Goal: Information Seeking & Learning: Learn about a topic

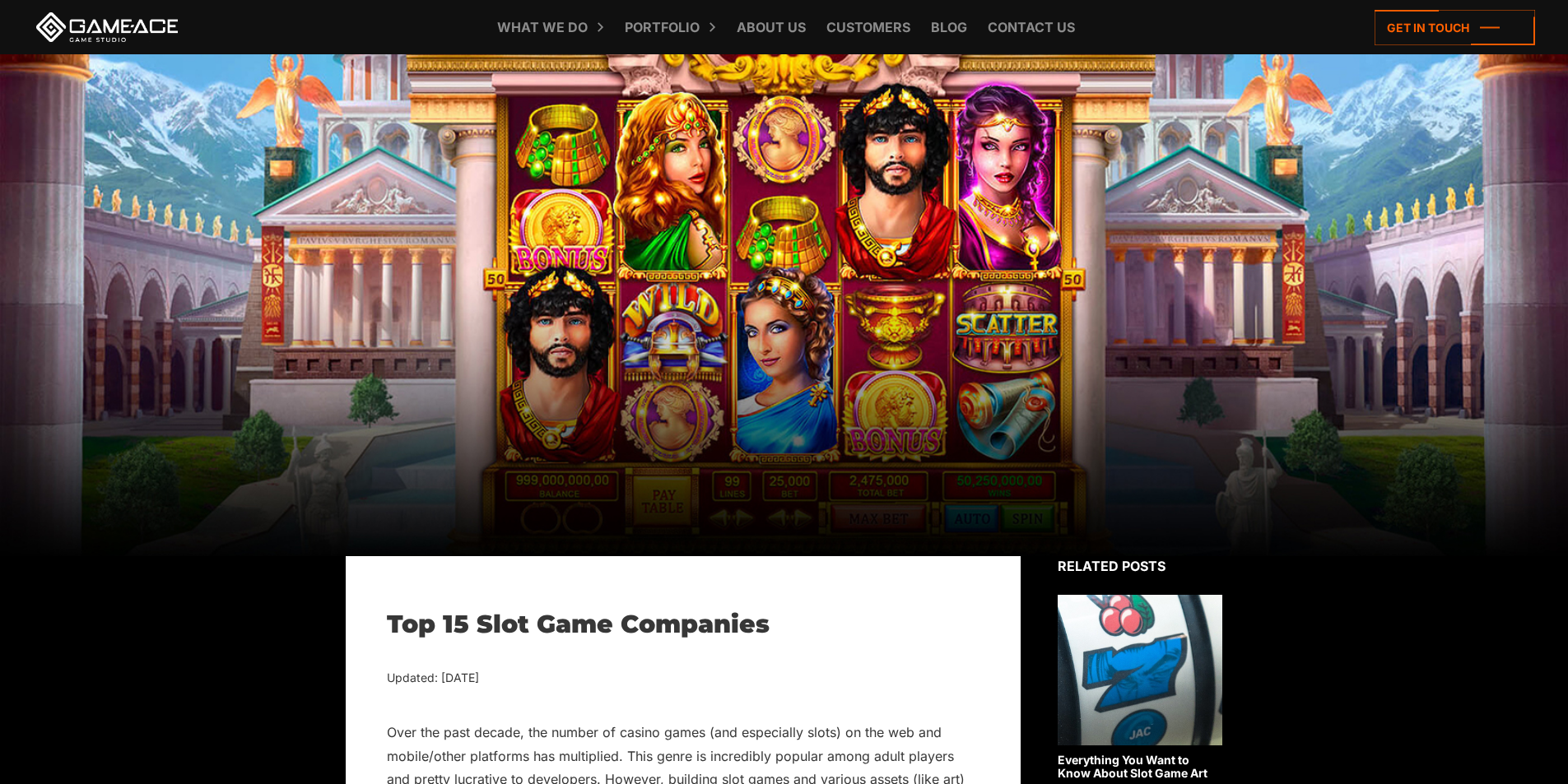
scroll to position [5753, 0]
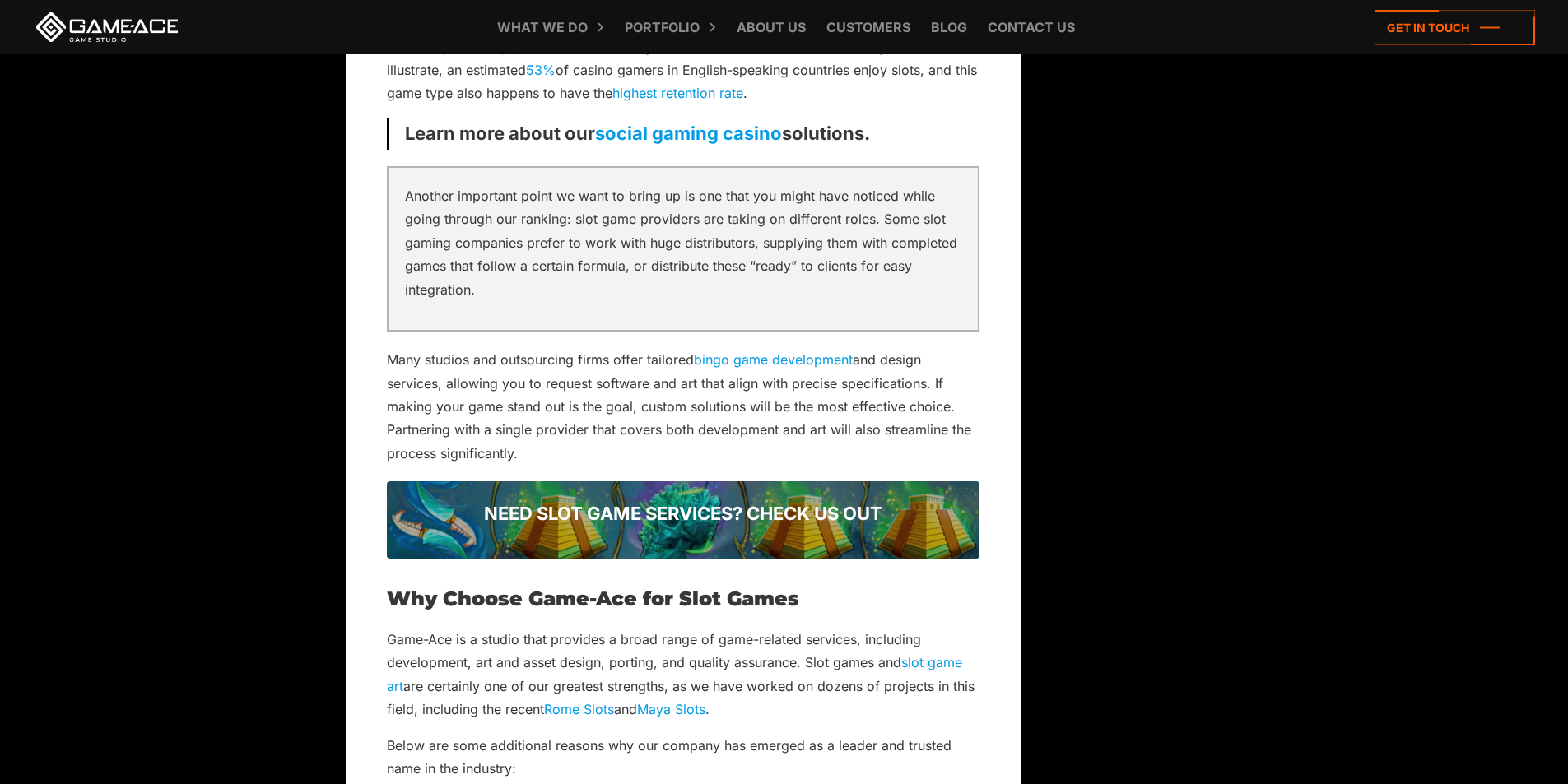
click at [733, 390] on p "Many studios and outsourcing firms offer tailored bingo game development and de…" at bounding box center [683, 406] width 593 height 117
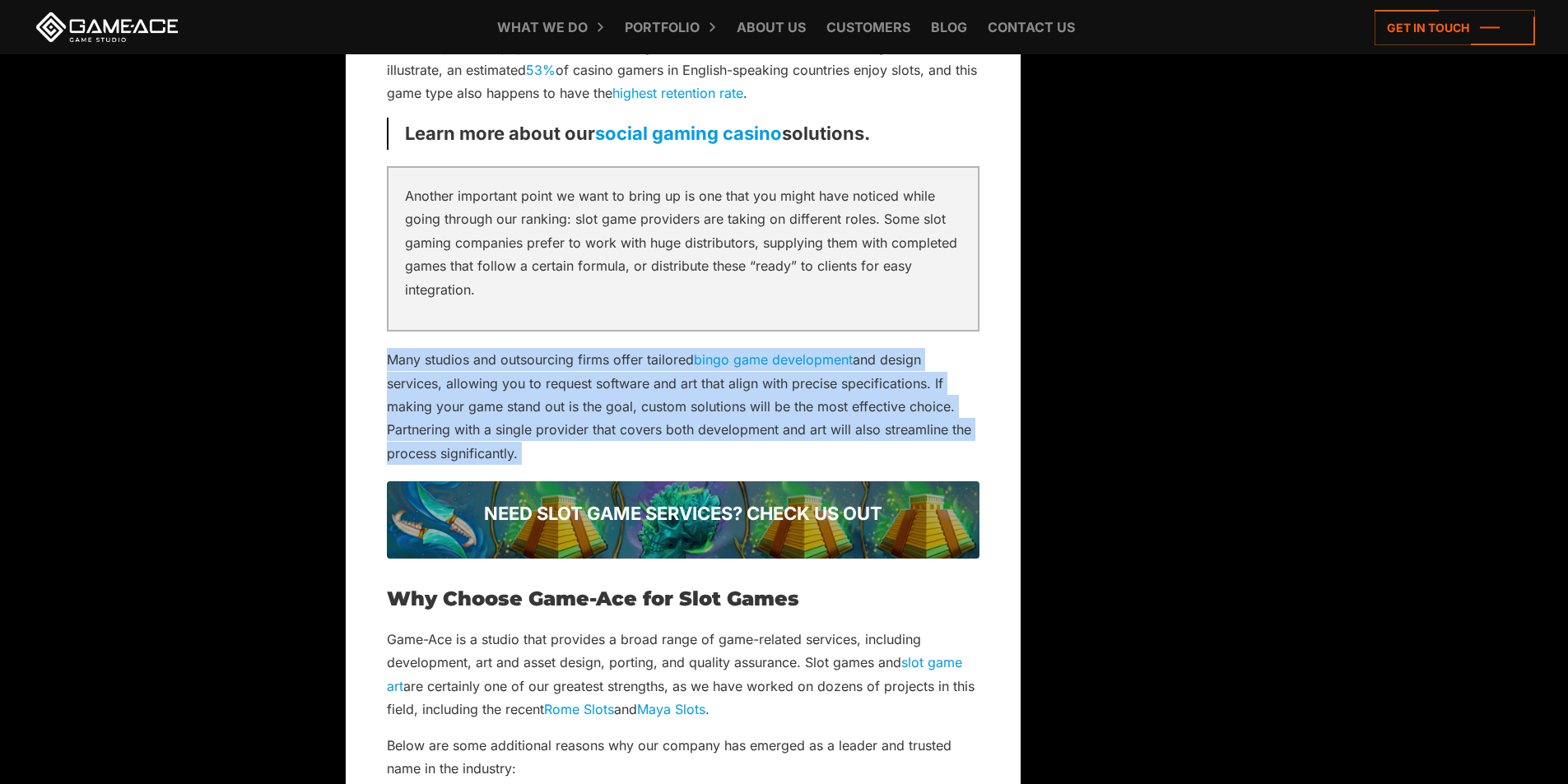
drag, startPoint x: 733, startPoint y: 390, endPoint x: 694, endPoint y: 413, distance: 45.3
click at [702, 408] on p "Many studios and outsourcing firms offer tailored bingo game development and de…" at bounding box center [683, 406] width 593 height 117
click at [694, 413] on p "Many studios and outsourcing firms offer tailored bingo game development and de…" at bounding box center [683, 406] width 593 height 117
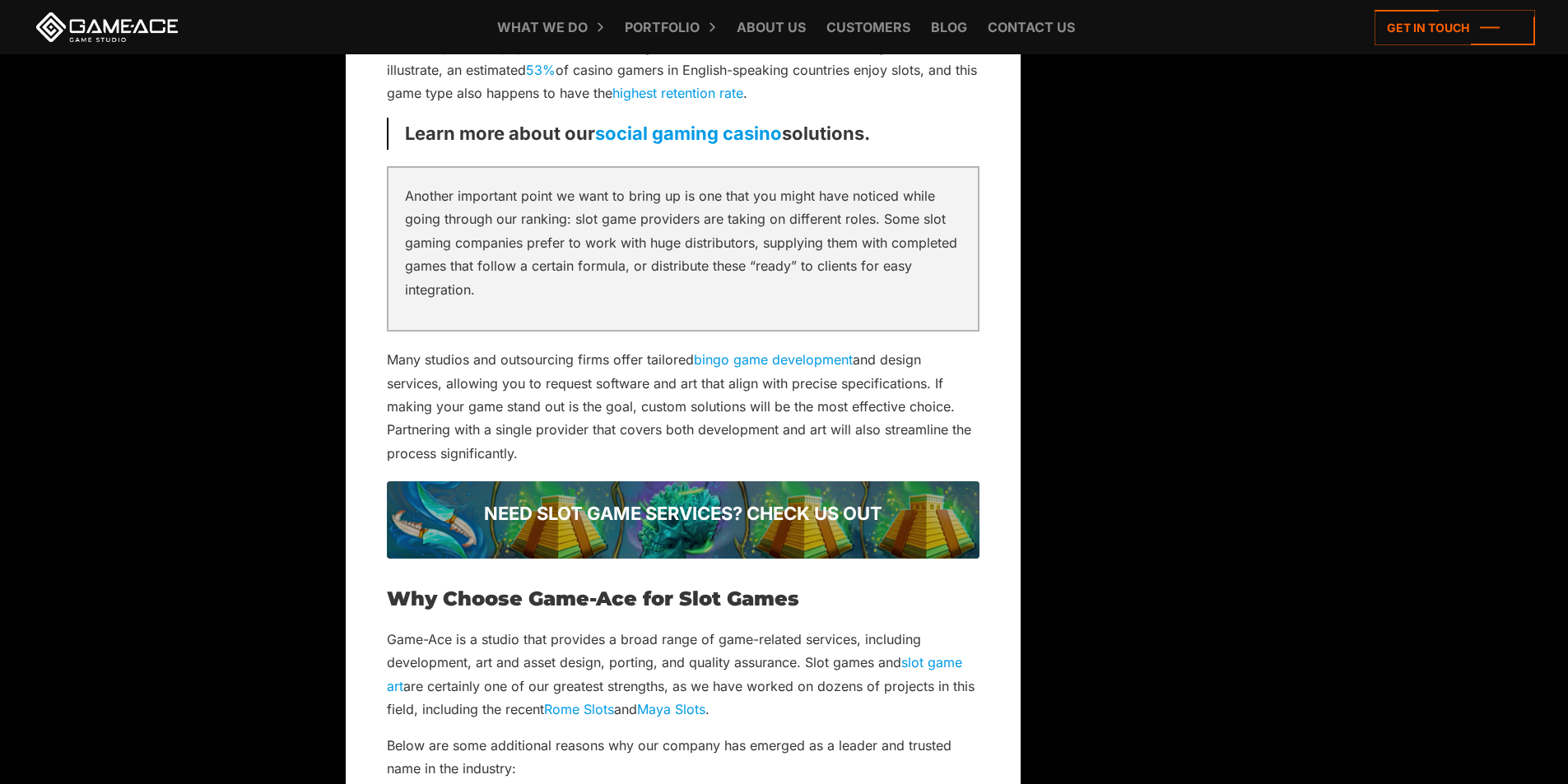
click at [795, 647] on p "Game-Ace is a studio that provides a broad range of game-related services, incl…" at bounding box center [683, 674] width 593 height 94
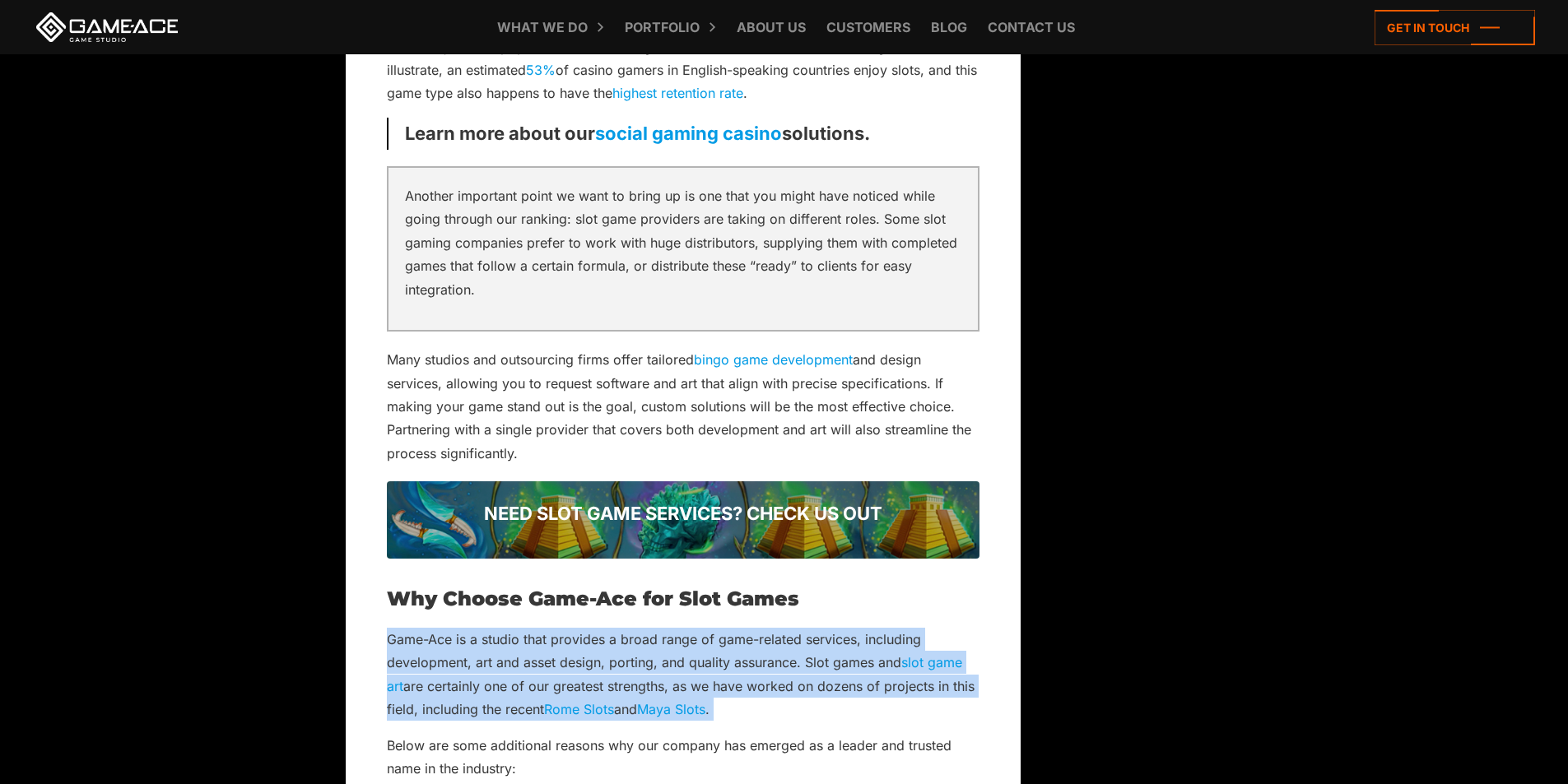
drag, startPoint x: 795, startPoint y: 647, endPoint x: 771, endPoint y: 662, distance: 28.3
click at [771, 662] on p "Game-Ace is a studio that provides a broad range of game-related services, incl…" at bounding box center [683, 674] width 593 height 94
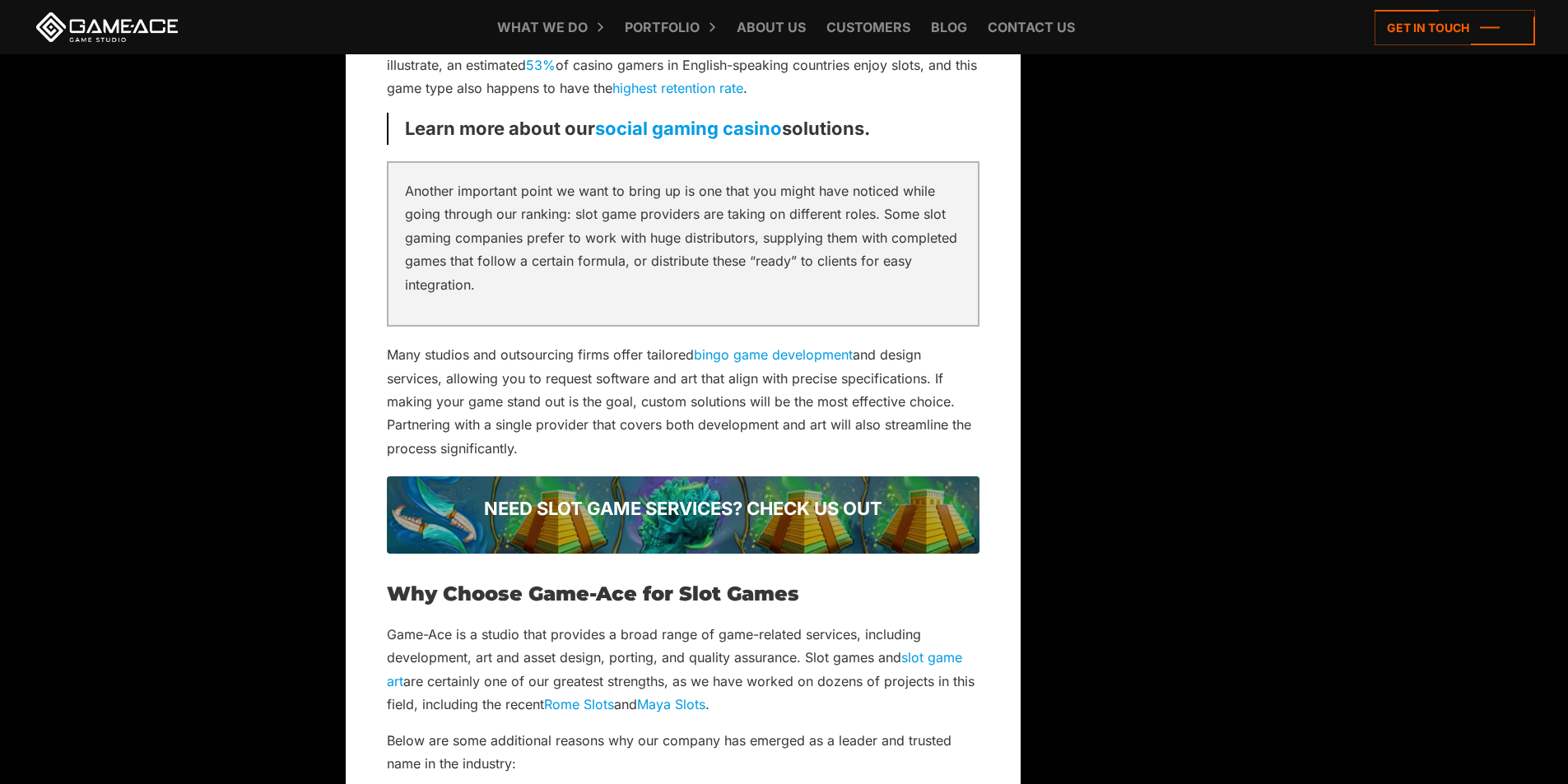
scroll to position [5918, 0]
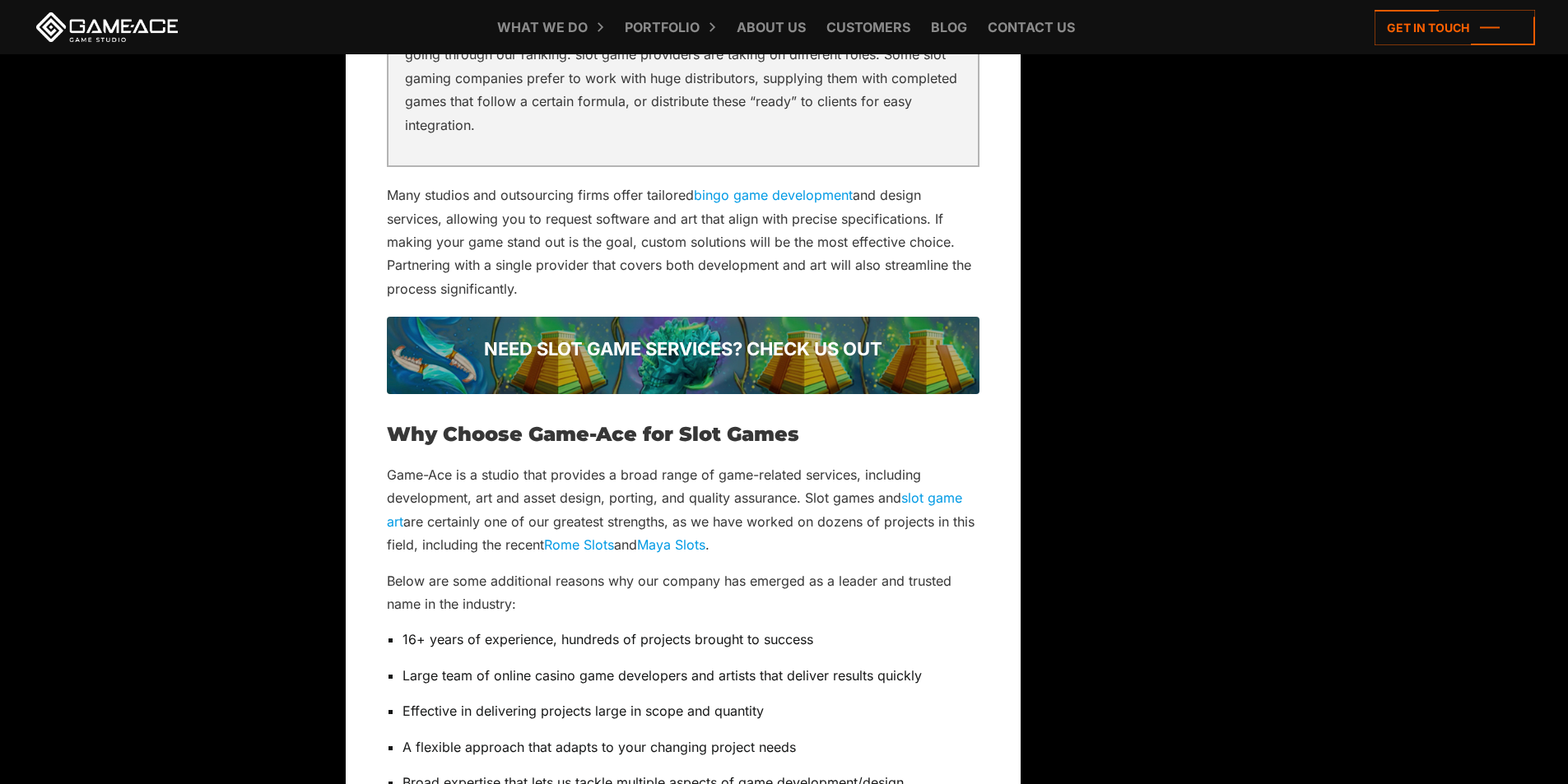
drag, startPoint x: 546, startPoint y: 524, endPoint x: 586, endPoint y: 523, distance: 40.0
click at [586, 523] on p "Game-Ace is a studio that provides a broad range of game-related services, incl…" at bounding box center [683, 509] width 593 height 94
click at [766, 495] on p "Game-Ace is a studio that provides a broad range of game-related services, incl…" at bounding box center [683, 509] width 593 height 94
drag, startPoint x: 545, startPoint y: 520, endPoint x: 651, endPoint y: 519, distance: 106.0
click at [647, 519] on p "Game-Ace is a studio that provides a broad range of game-related services, incl…" at bounding box center [683, 509] width 593 height 94
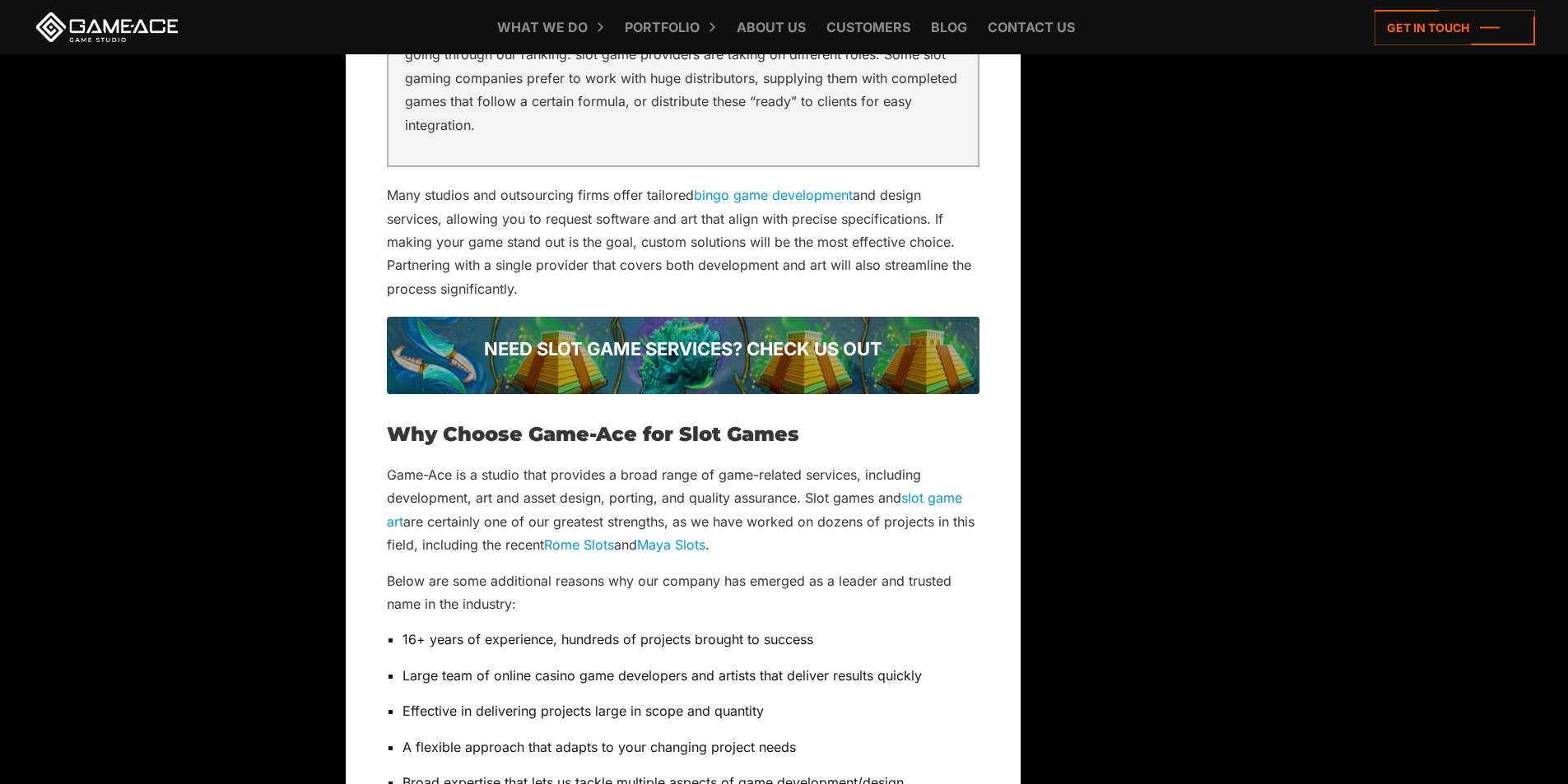
click at [719, 519] on p "Game-Ace is a studio that provides a broad range of game-related services, incl…" at bounding box center [683, 509] width 593 height 94
drag, startPoint x: 545, startPoint y: 522, endPoint x: 719, endPoint y: 517, distance: 174.1
click at [719, 517] on p "Game-Ace is a studio that provides a broad range of game-related services, incl…" at bounding box center [683, 509] width 593 height 94
copy p "Rome Slots and Maya Slots ."
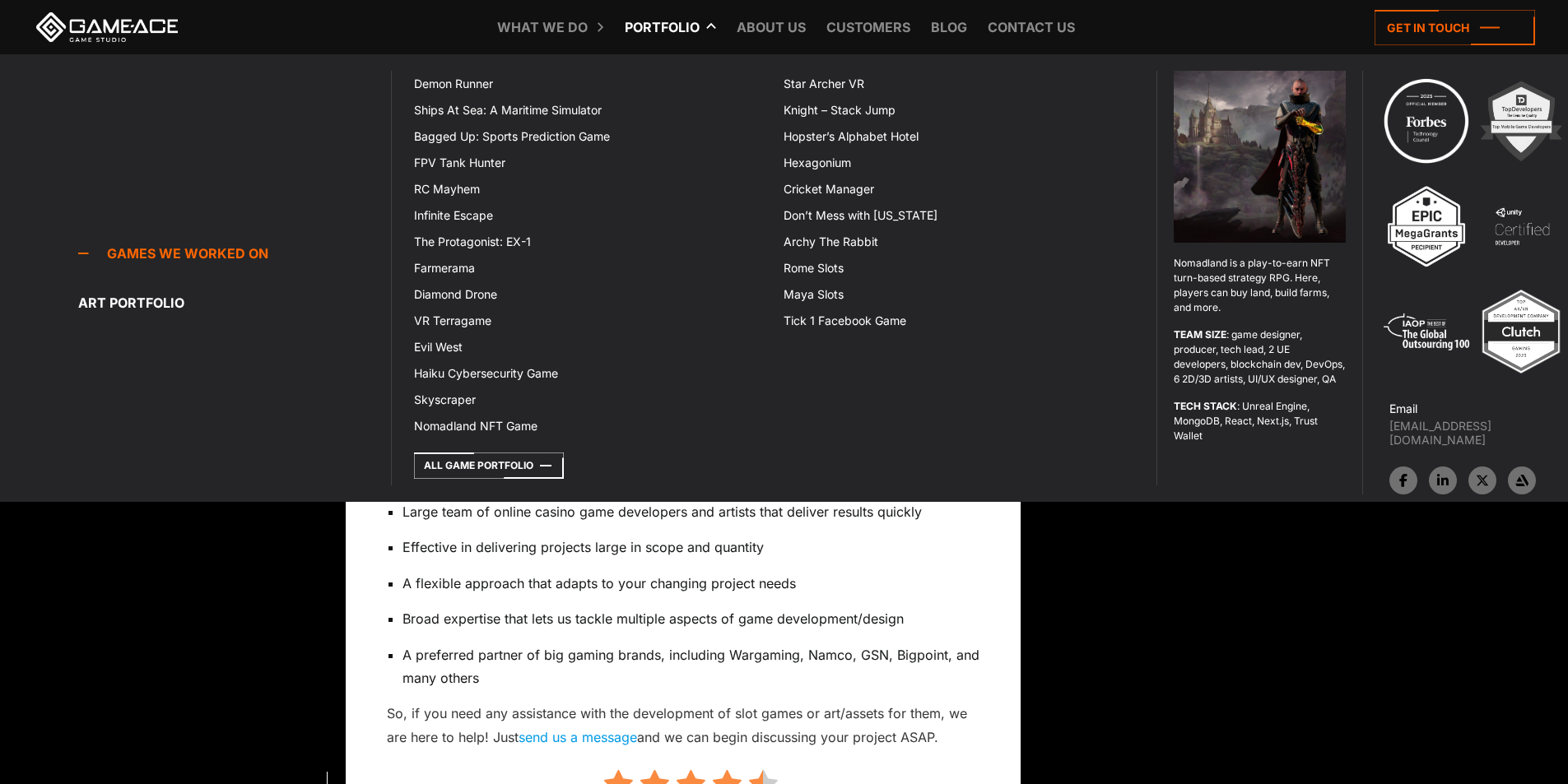
scroll to position [6083, 0]
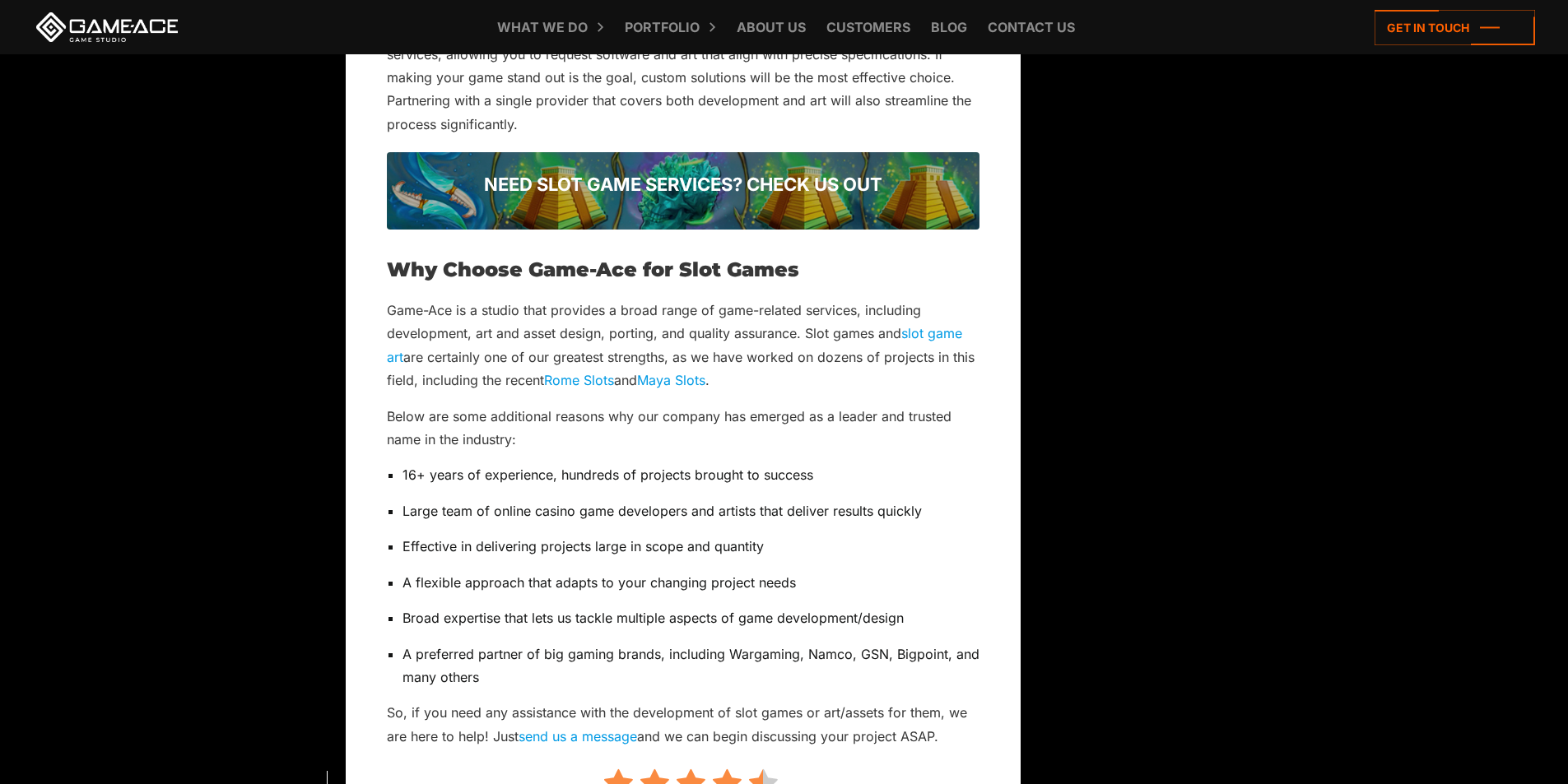
click at [737, 607] on p "Broad expertise that lets us tackle multiple aspects of game development/design" at bounding box center [691, 618] width 576 height 23
click at [740, 571] on p "A flexible approach that adapts to your changing project needs" at bounding box center [691, 582] width 576 height 23
click at [740, 571] on p "A flexible approach that adapts to your changing project needs" at bounding box center [691, 582] width 576 height 23
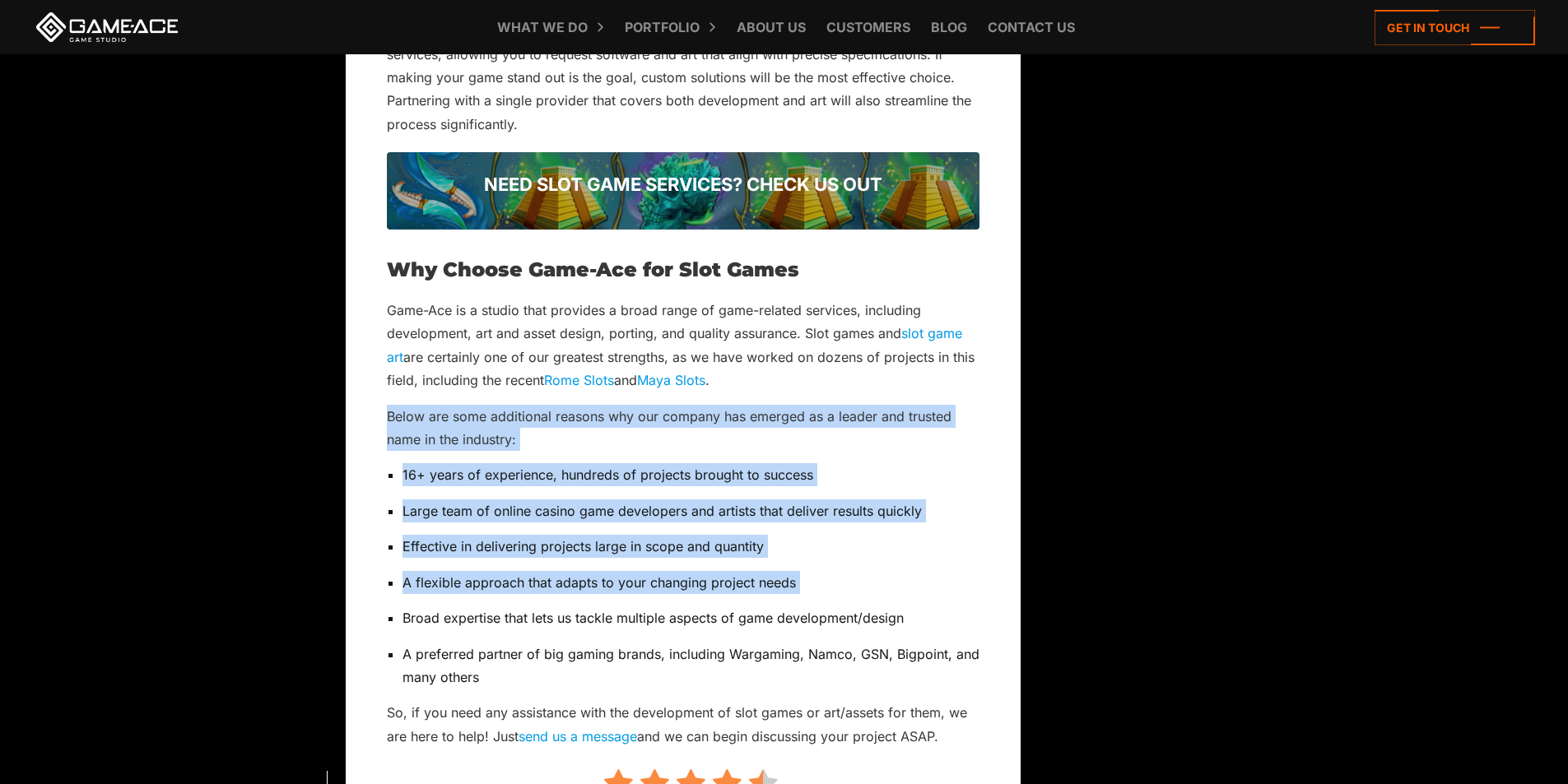
drag, startPoint x: 740, startPoint y: 563, endPoint x: 753, endPoint y: 402, distance: 161.5
click at [751, 405] on p "Below are some additional reasons why our company has emerged as a leader and t…" at bounding box center [683, 427] width 593 height 46
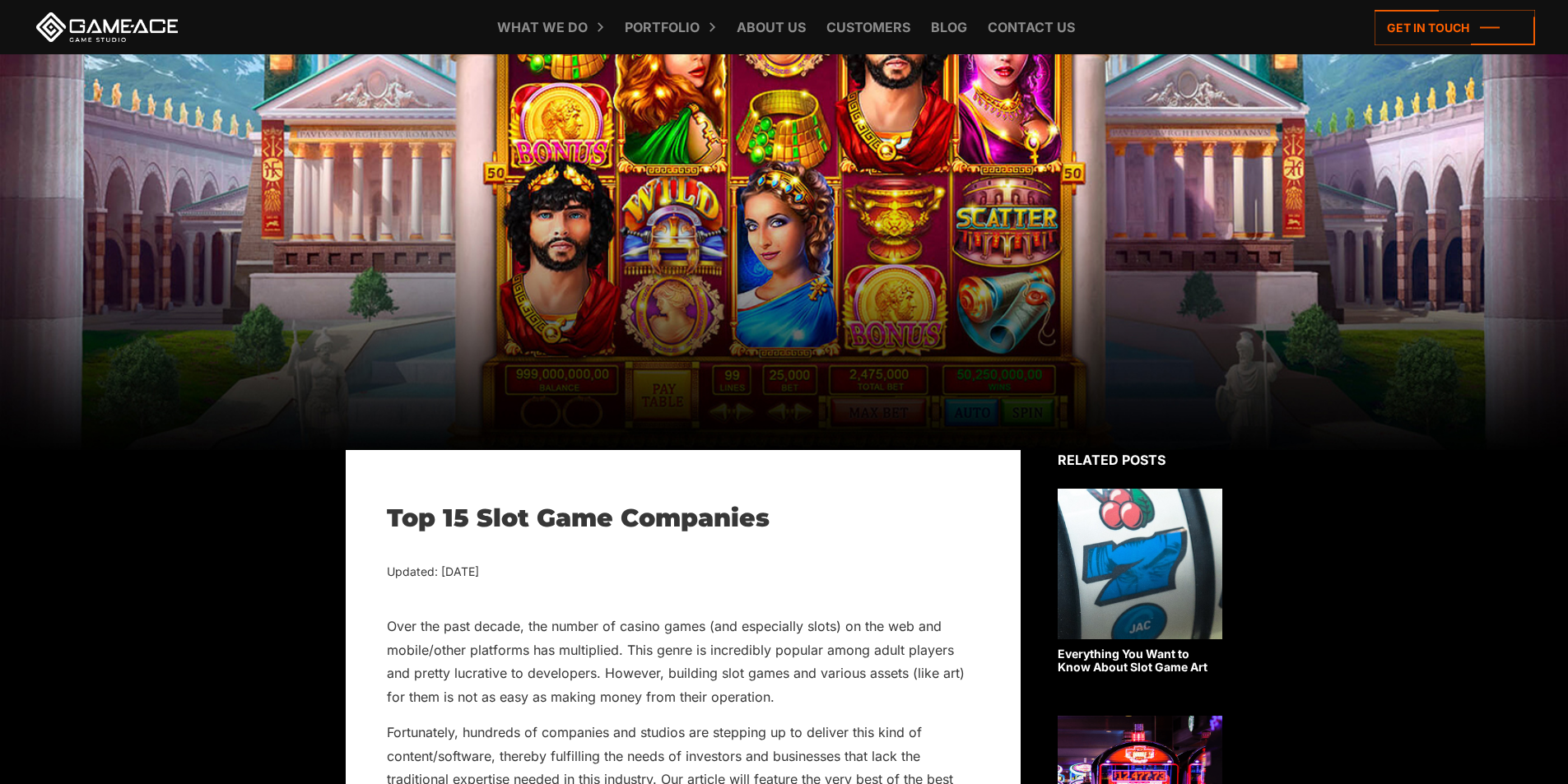
scroll to position [247, 0]
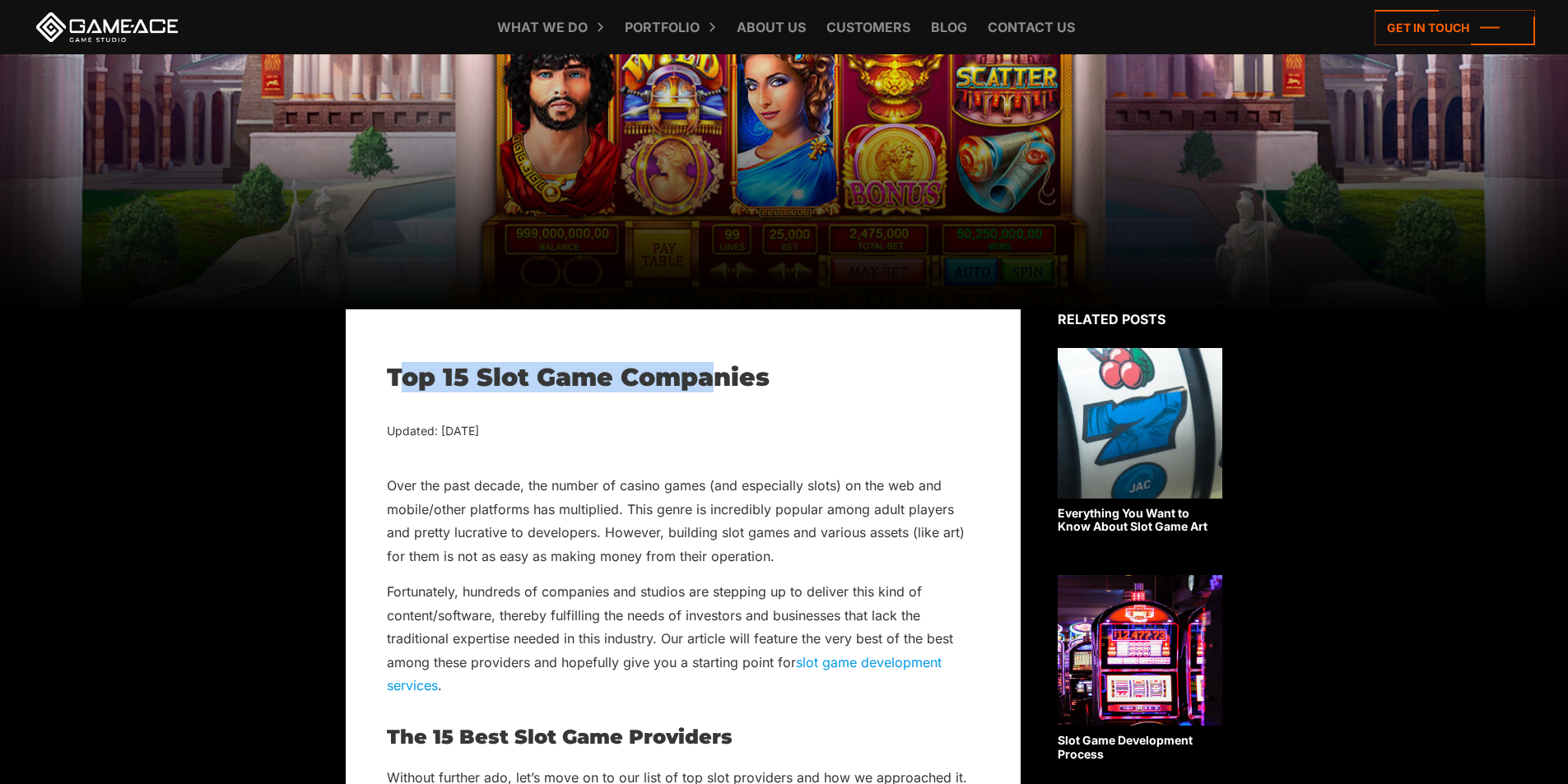
drag, startPoint x: 400, startPoint y: 375, endPoint x: 710, endPoint y: 375, distance: 310.0
click at [710, 375] on h1 "Top 15 Slot Game Companies" at bounding box center [683, 377] width 593 height 30
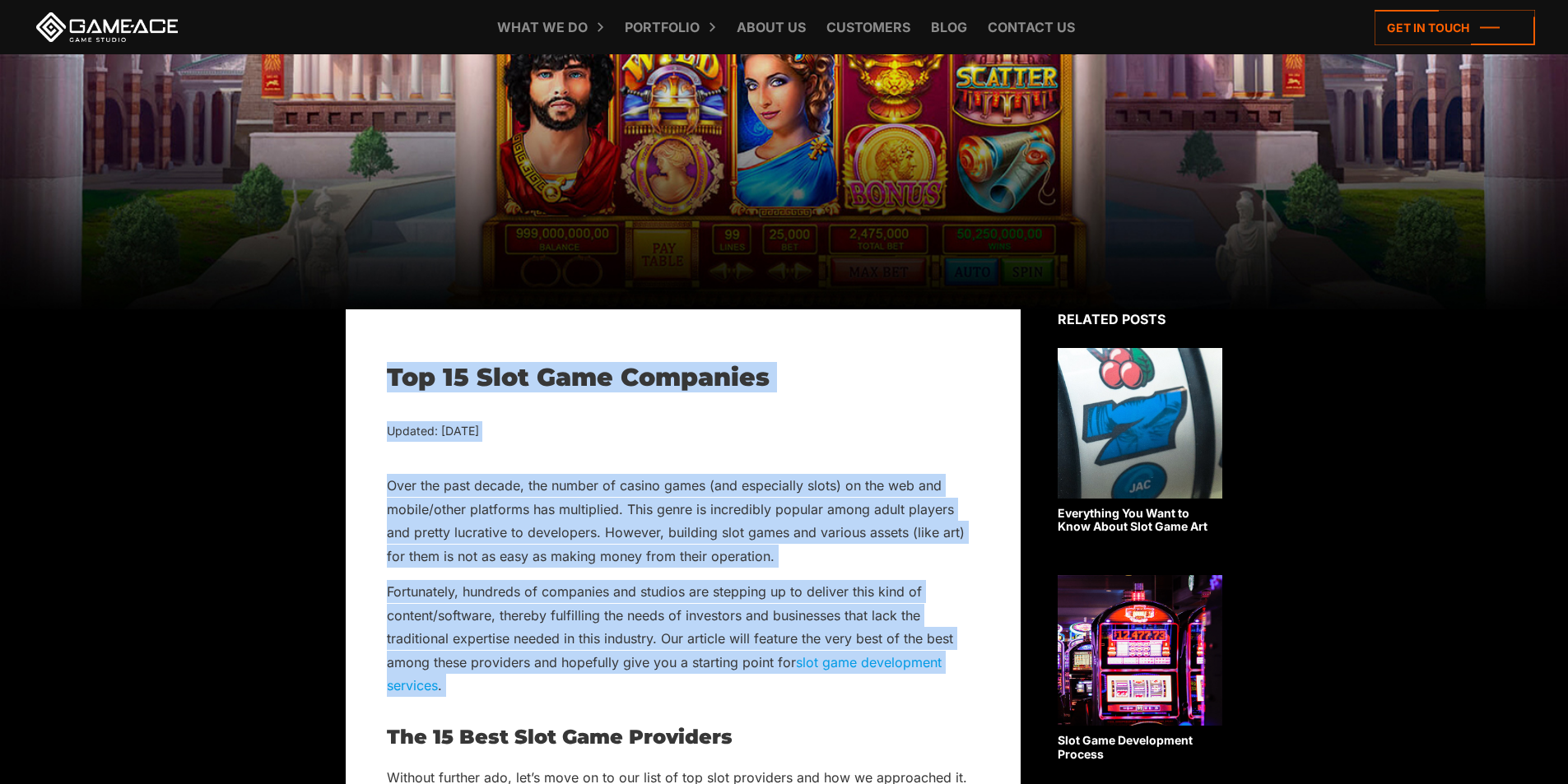
drag, startPoint x: 710, startPoint y: 375, endPoint x: 649, endPoint y: 650, distance: 281.7
click at [650, 650] on p "Fortunately, hundreds of companies and studios are stepping up to deliver this …" at bounding box center [683, 638] width 593 height 117
click at [795, 521] on p "Over the past decade, the number of casino games (and especially slots) on the …" at bounding box center [683, 520] width 593 height 94
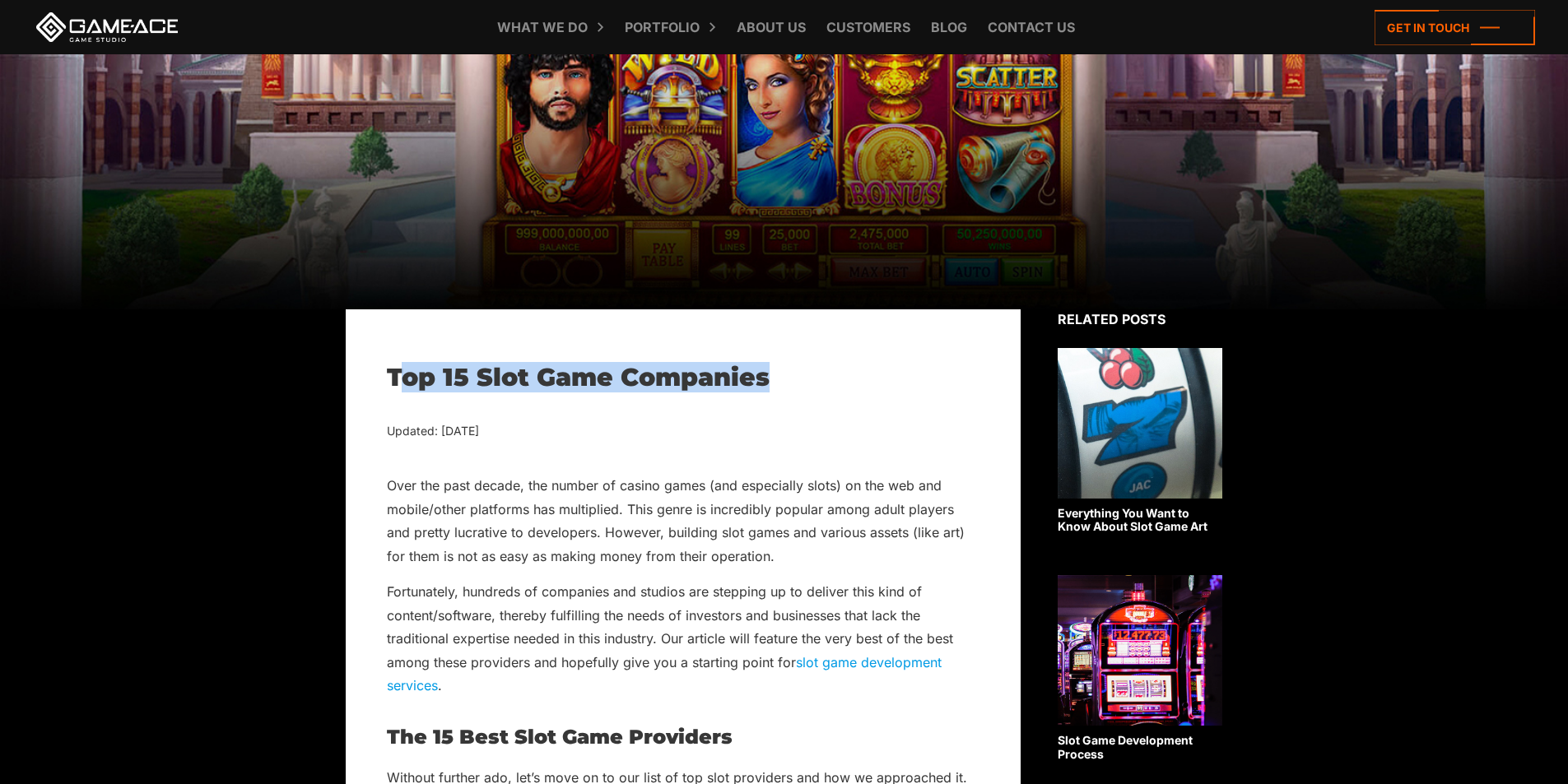
drag, startPoint x: 395, startPoint y: 368, endPoint x: 780, endPoint y: 370, distance: 385.0
click at [780, 370] on h1 "Top 15 Slot Game Companies" at bounding box center [683, 377] width 593 height 30
click at [781, 370] on h1 "Top 15 Slot Game Companies" at bounding box center [683, 377] width 593 height 30
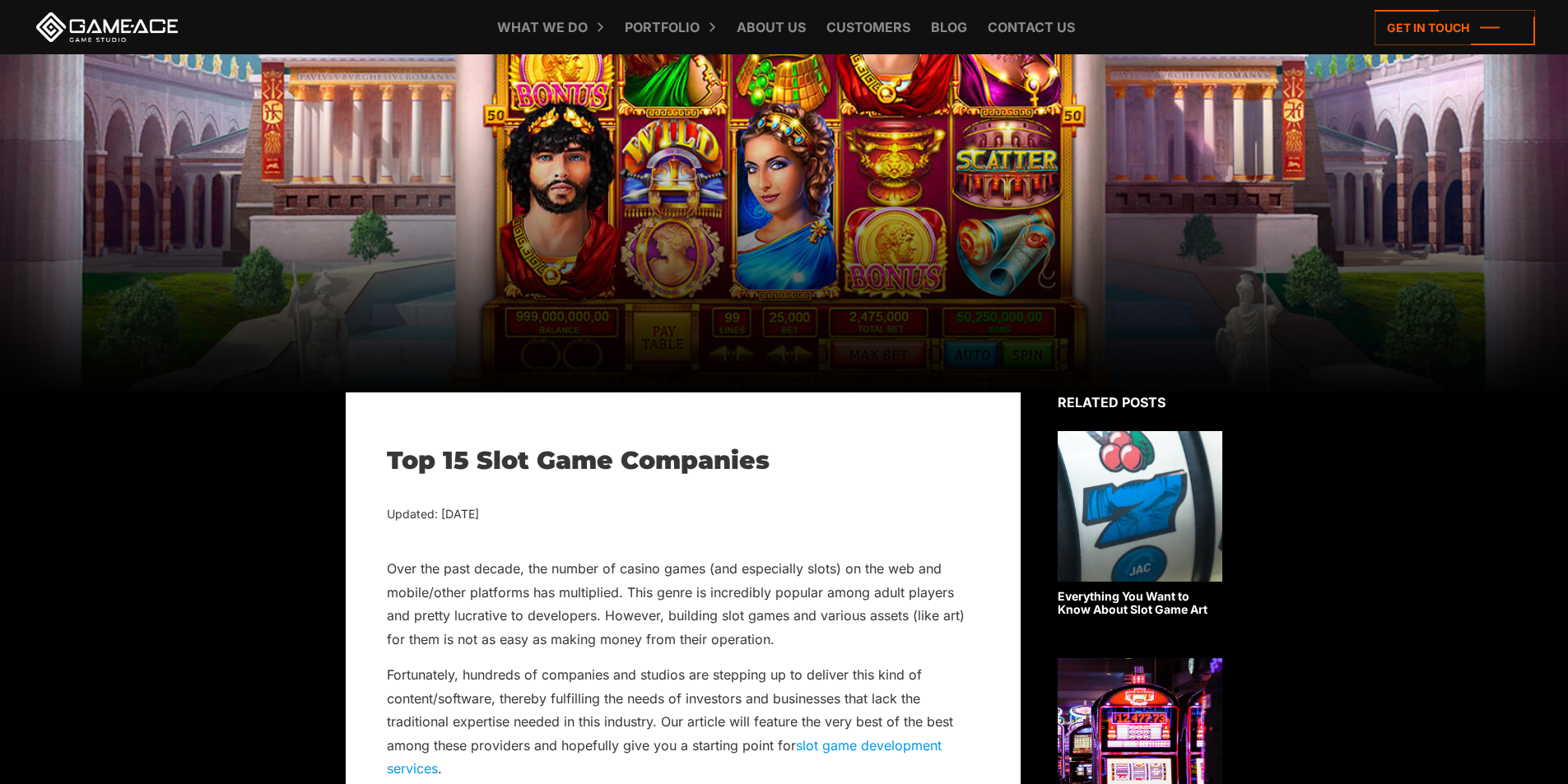
scroll to position [165, 0]
click at [576, 471] on h1 "Top 15 Slot Game Companies" at bounding box center [683, 460] width 593 height 30
click at [578, 471] on h1 "Top 15 Slot Game Companies" at bounding box center [683, 460] width 593 height 30
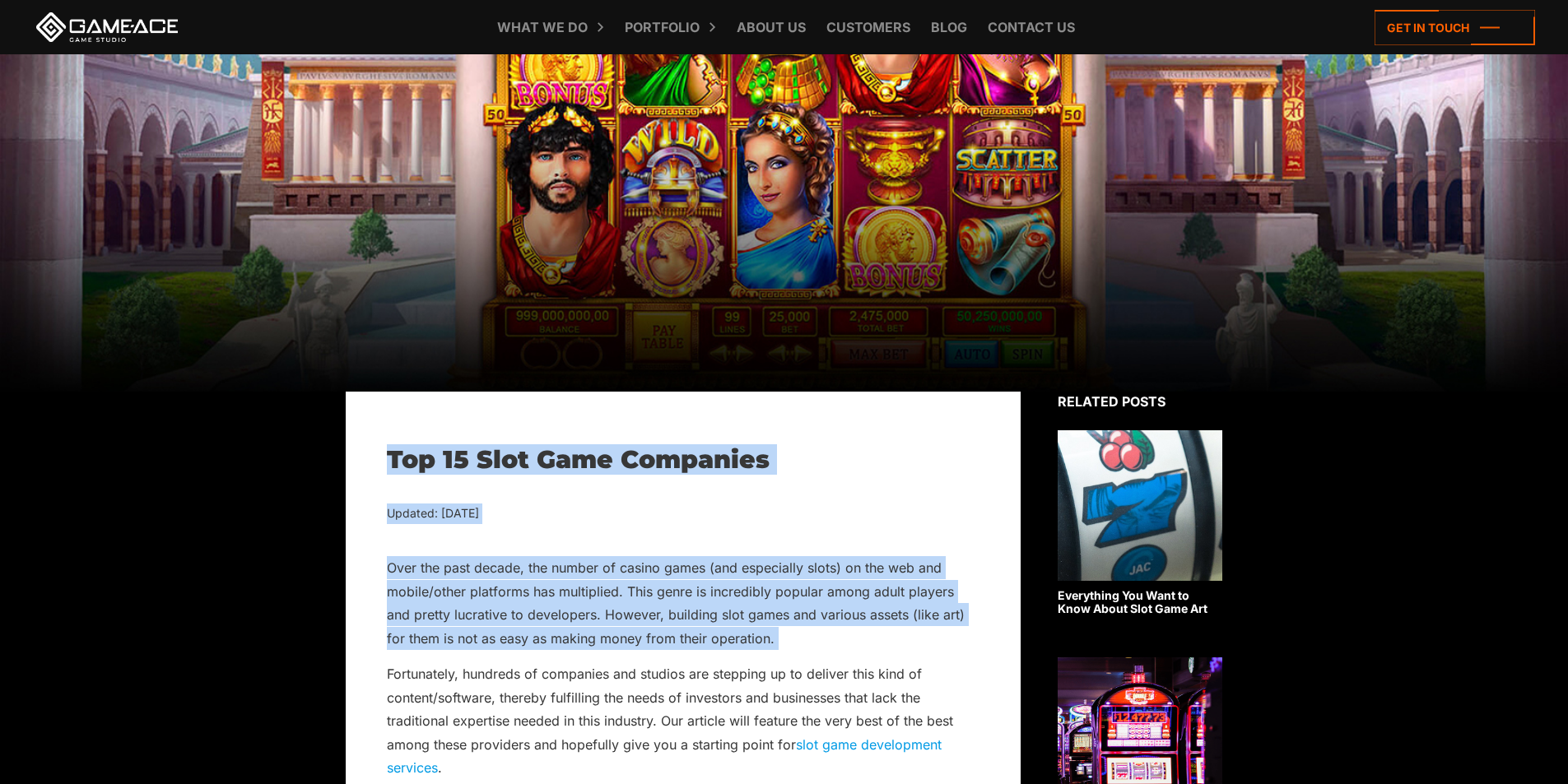
drag, startPoint x: 578, startPoint y: 471, endPoint x: 556, endPoint y: 601, distance: 131.8
click at [556, 601] on p "Over the past decade, the number of casino games (and especially slots) on the …" at bounding box center [683, 602] width 593 height 94
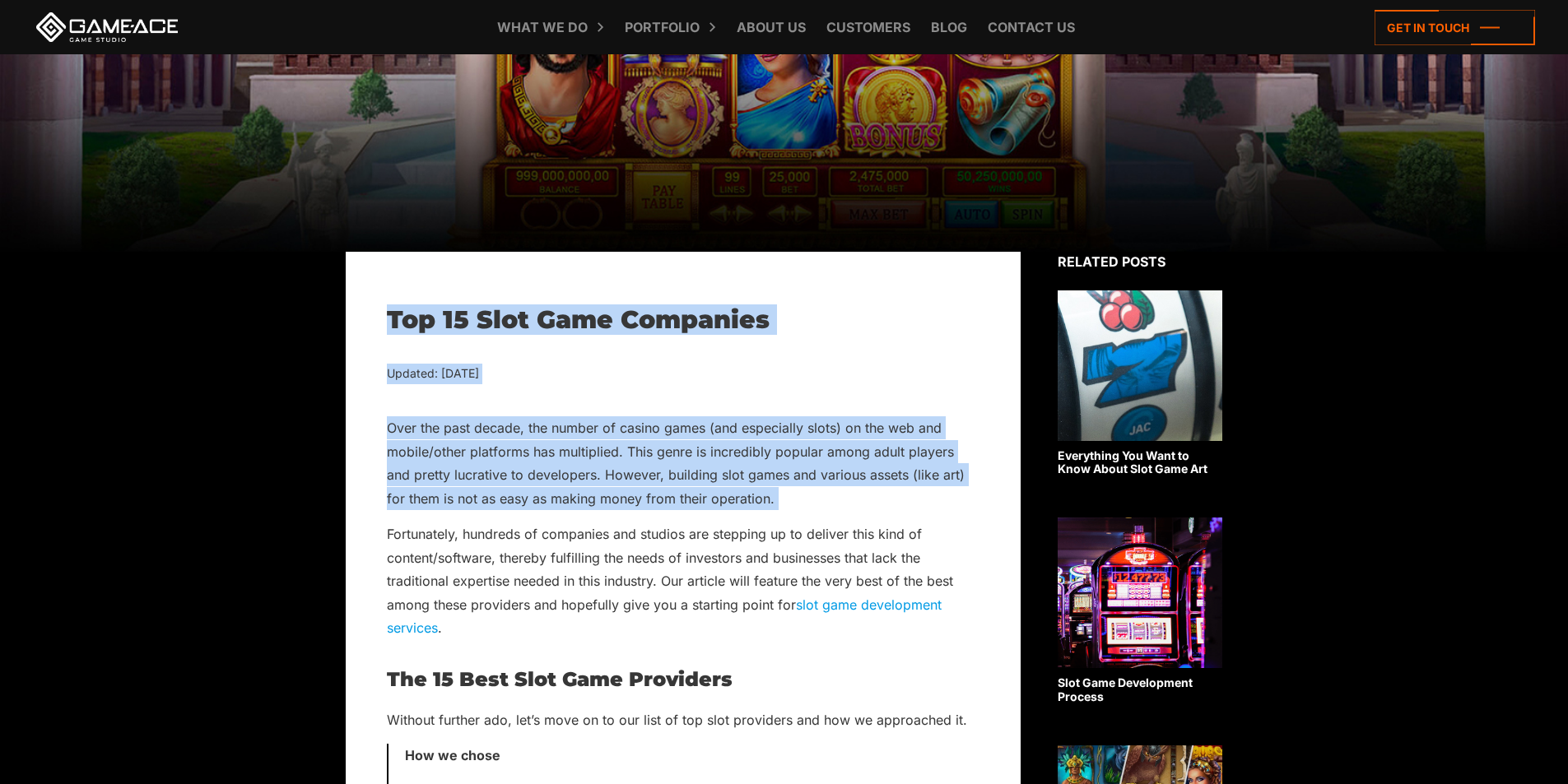
scroll to position [411, 0]
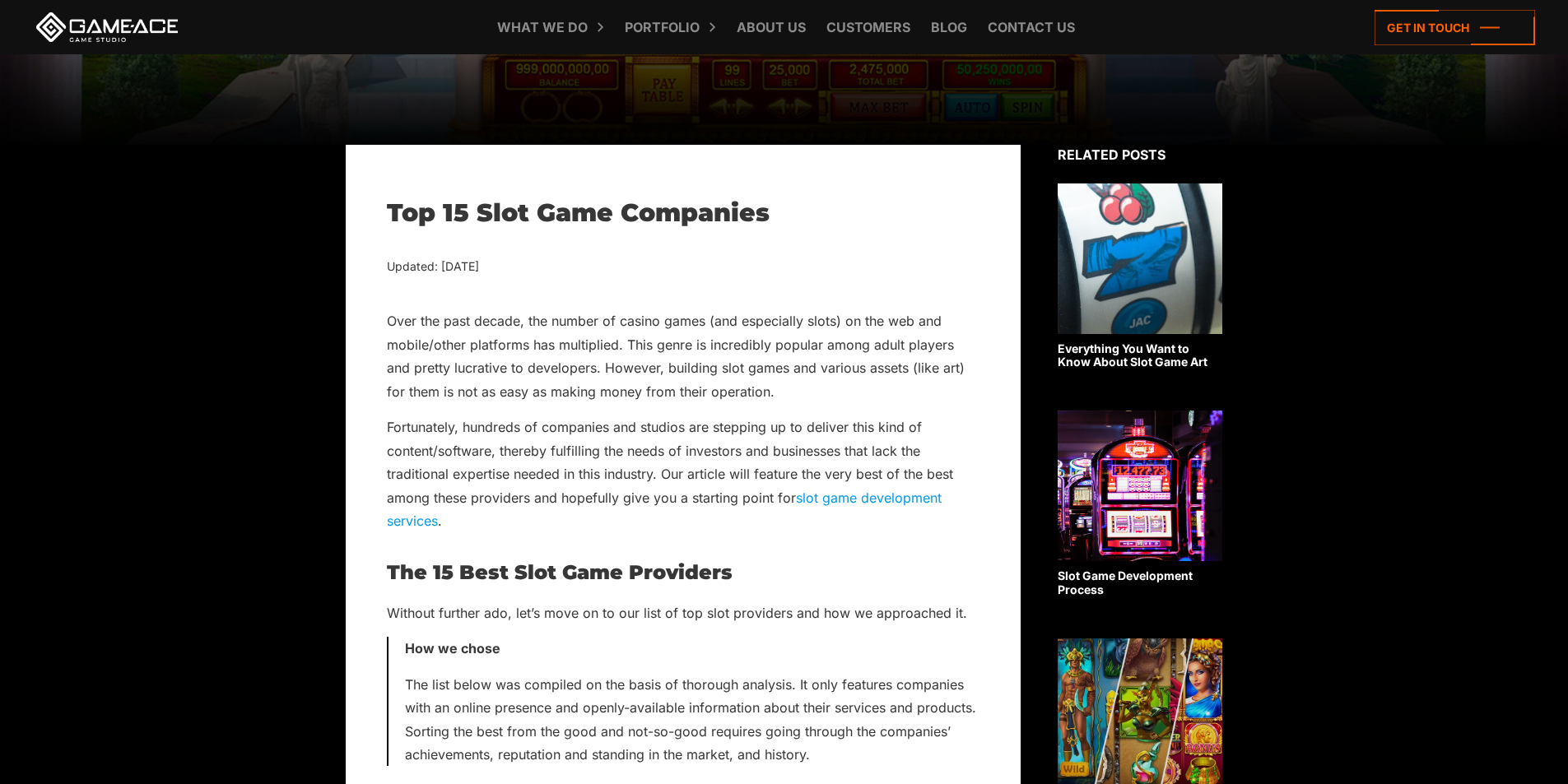
click at [616, 486] on p "Fortunately, hundreds of companies and studios are stepping up to deliver this …" at bounding box center [683, 474] width 593 height 117
click at [612, 487] on p "Fortunately, hundreds of companies and studios are stepping up to deliver this …" at bounding box center [683, 474] width 593 height 117
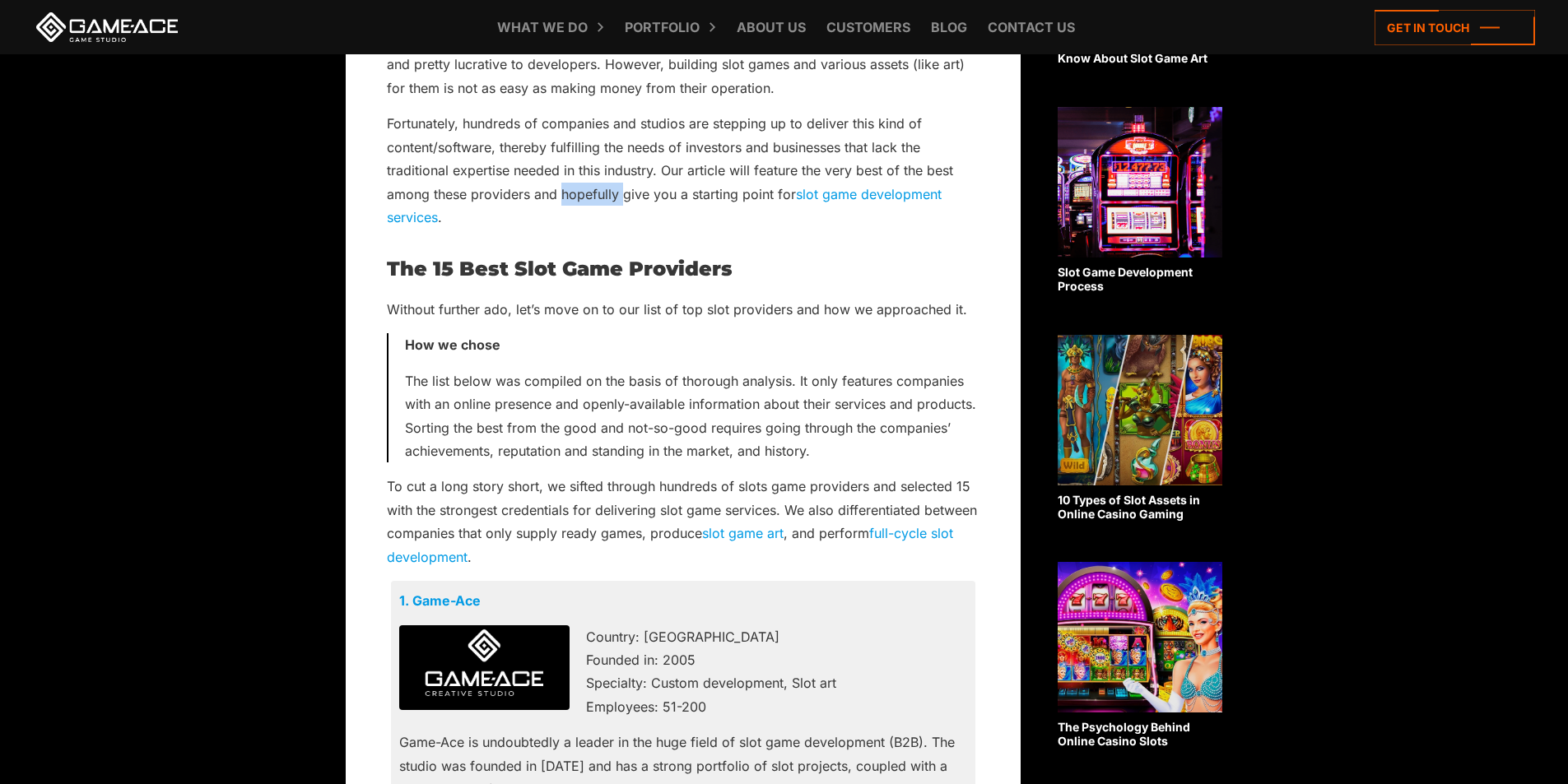
scroll to position [740, 0]
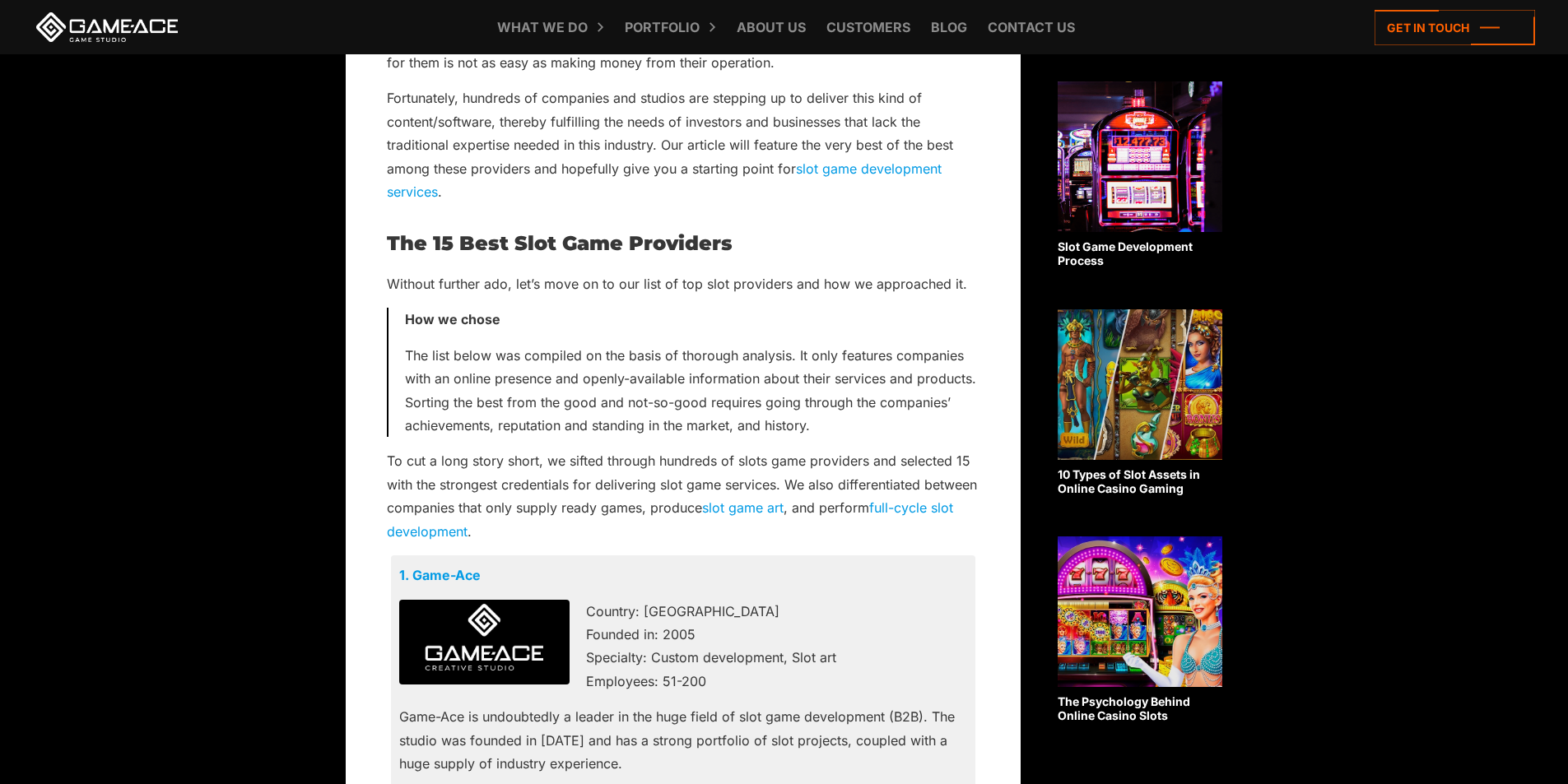
click at [626, 482] on p "To cut a long story short, we sifted through hundreds of slots game providers a…" at bounding box center [683, 496] width 593 height 94
click at [626, 483] on p "To cut a long story short, we sifted through hundreds of slots game providers a…" at bounding box center [683, 496] width 593 height 94
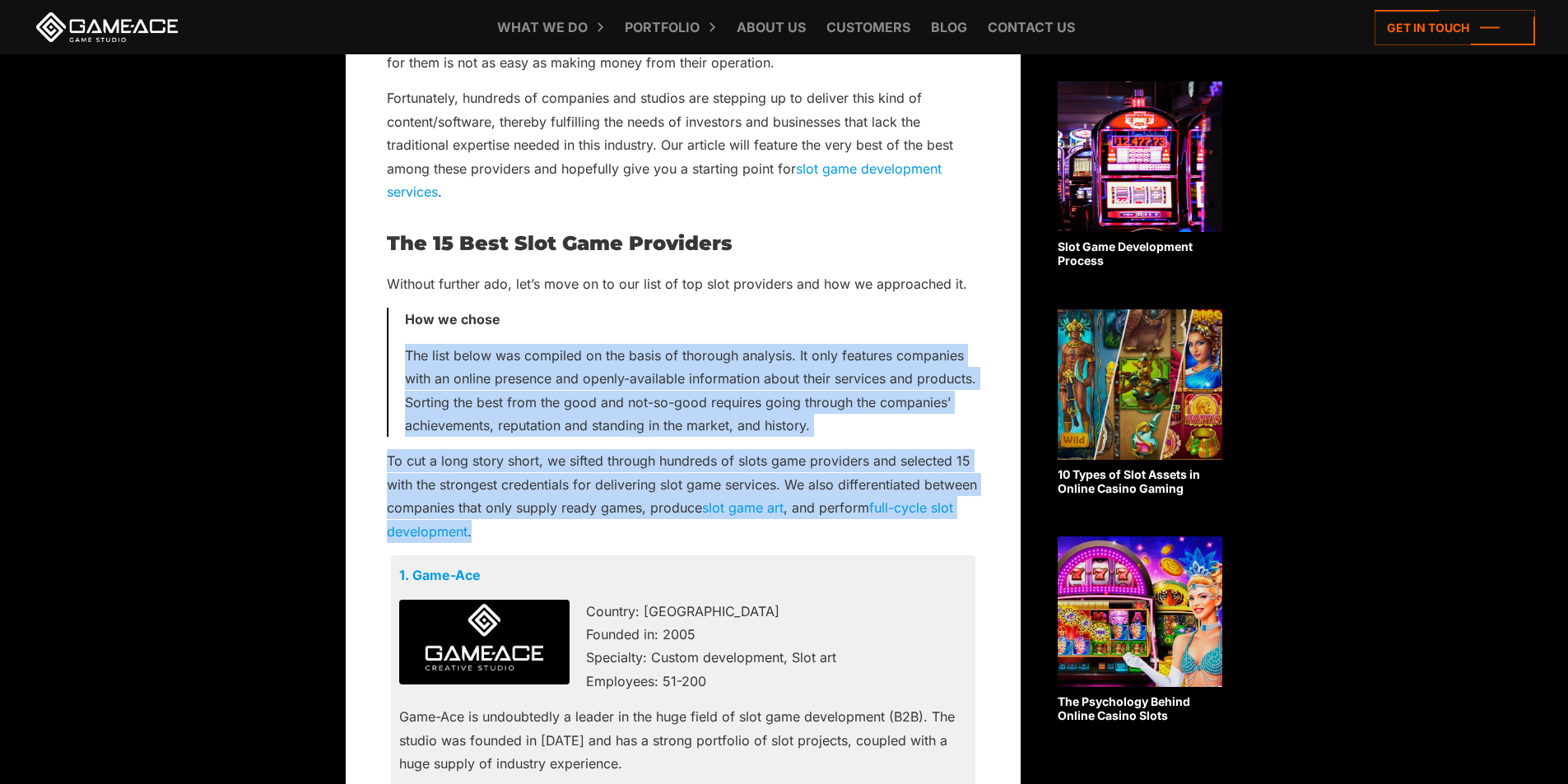
drag, startPoint x: 626, startPoint y: 486, endPoint x: 718, endPoint y: 408, distance: 120.6
click at [718, 408] on p "The list below was compiled on the basis of thorough analysis. It only features…" at bounding box center [692, 390] width 575 height 94
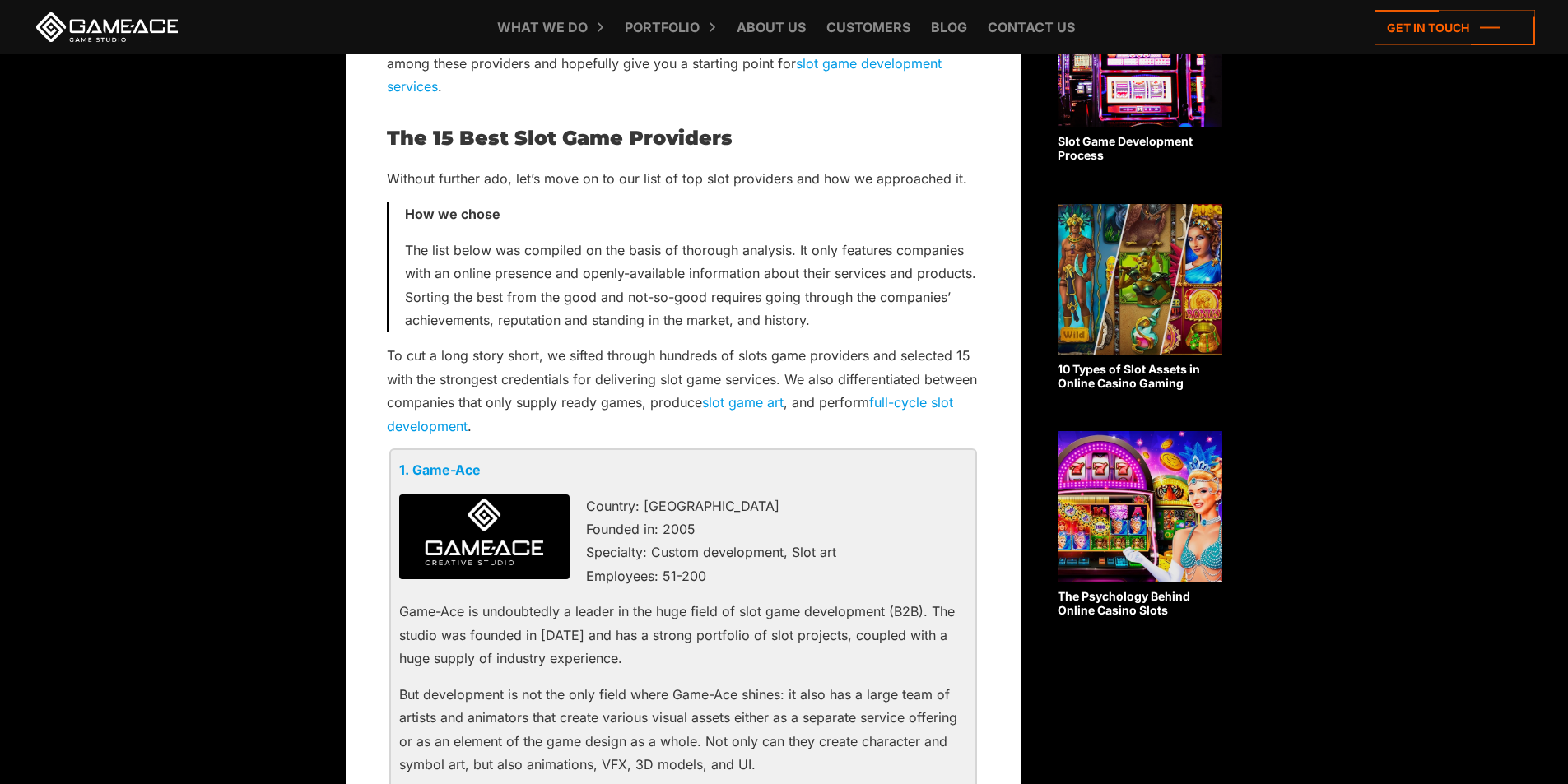
scroll to position [905, 0]
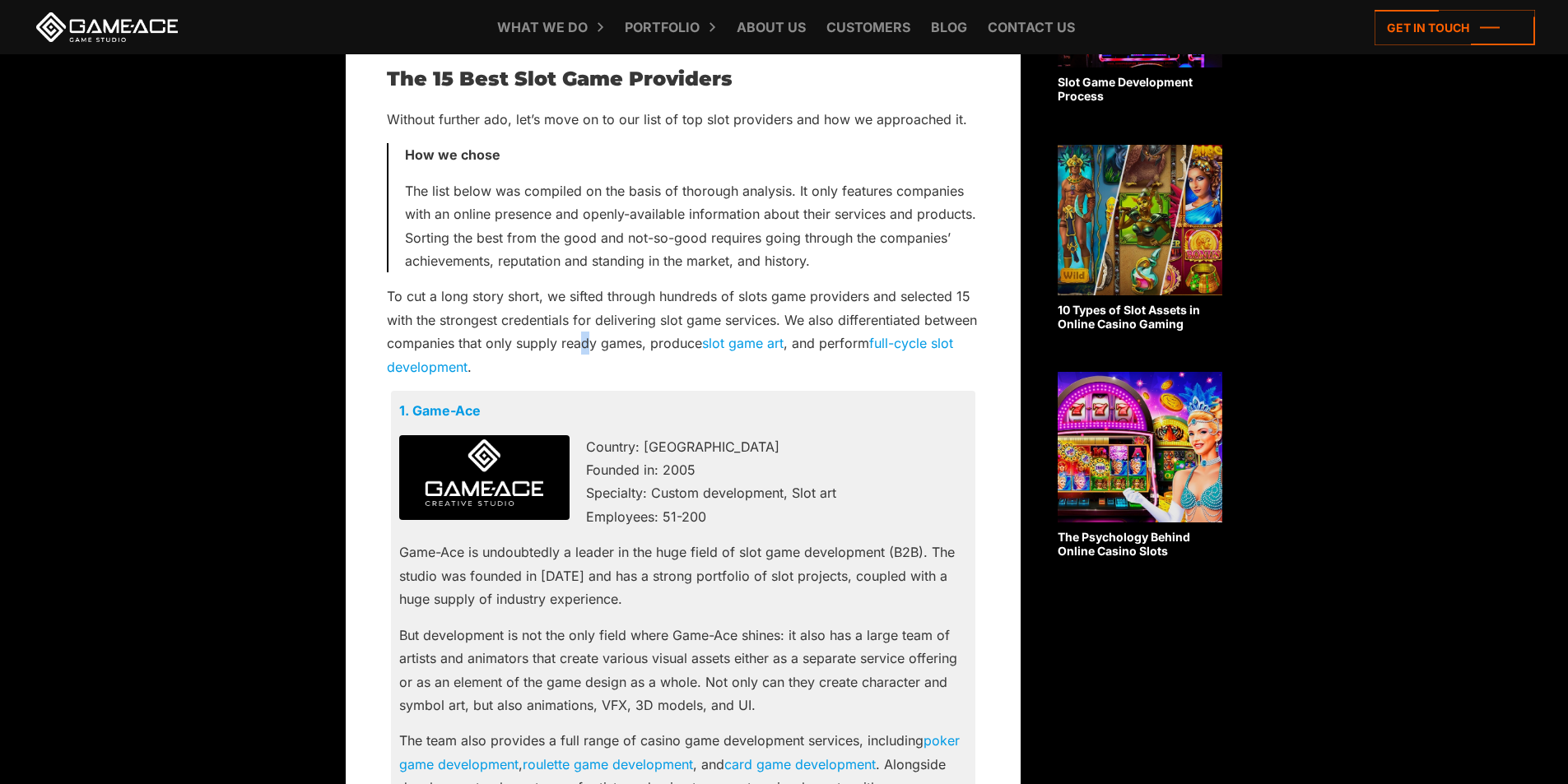
click at [586, 341] on p "To cut a long story short, we sifted through hundreds of slots game providers a…" at bounding box center [683, 331] width 593 height 94
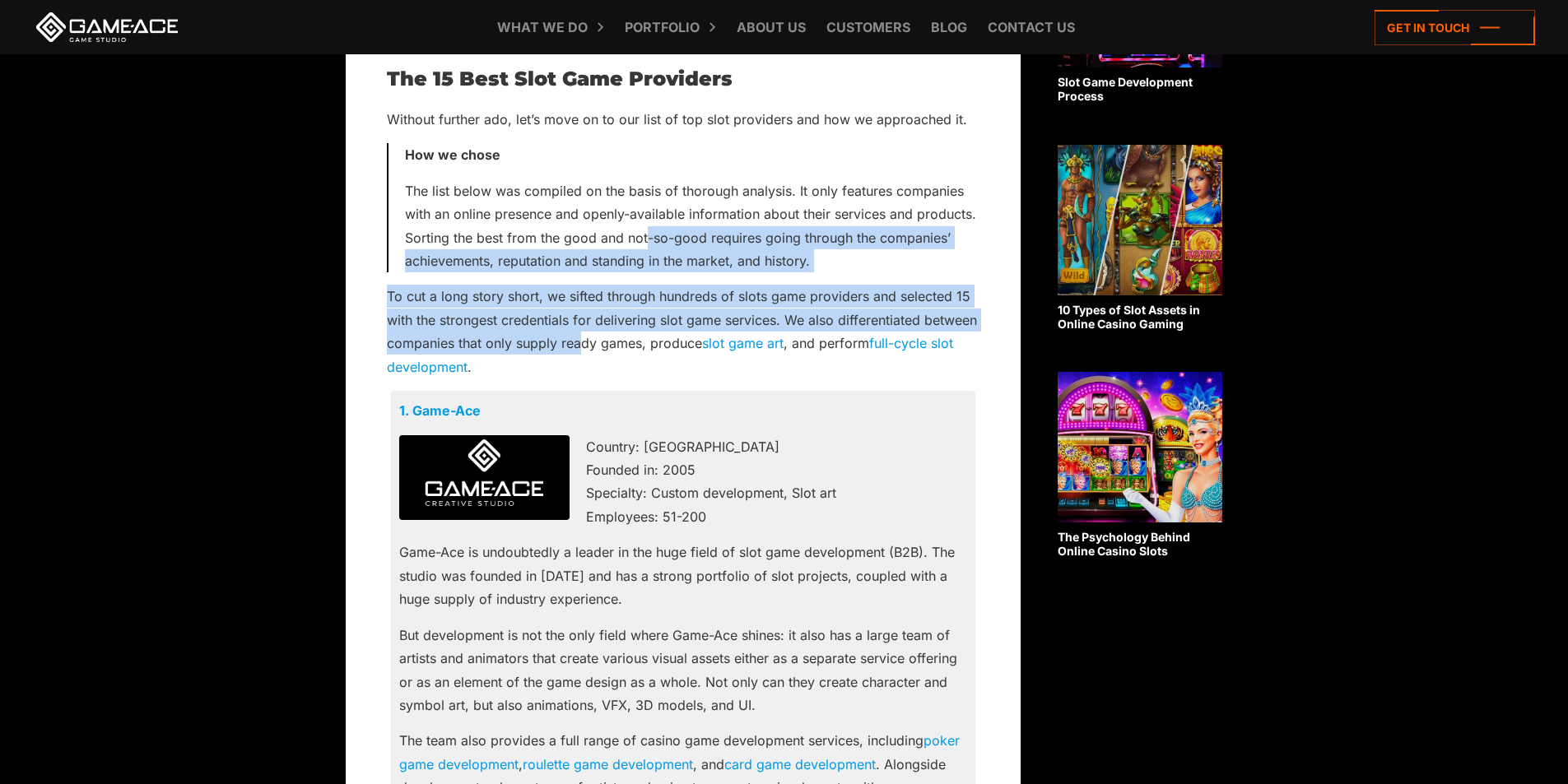
drag, startPoint x: 587, startPoint y: 341, endPoint x: 645, endPoint y: 237, distance: 119.1
click at [645, 237] on p "The list below was compiled on the basis of thorough analysis. It only features…" at bounding box center [692, 226] width 575 height 94
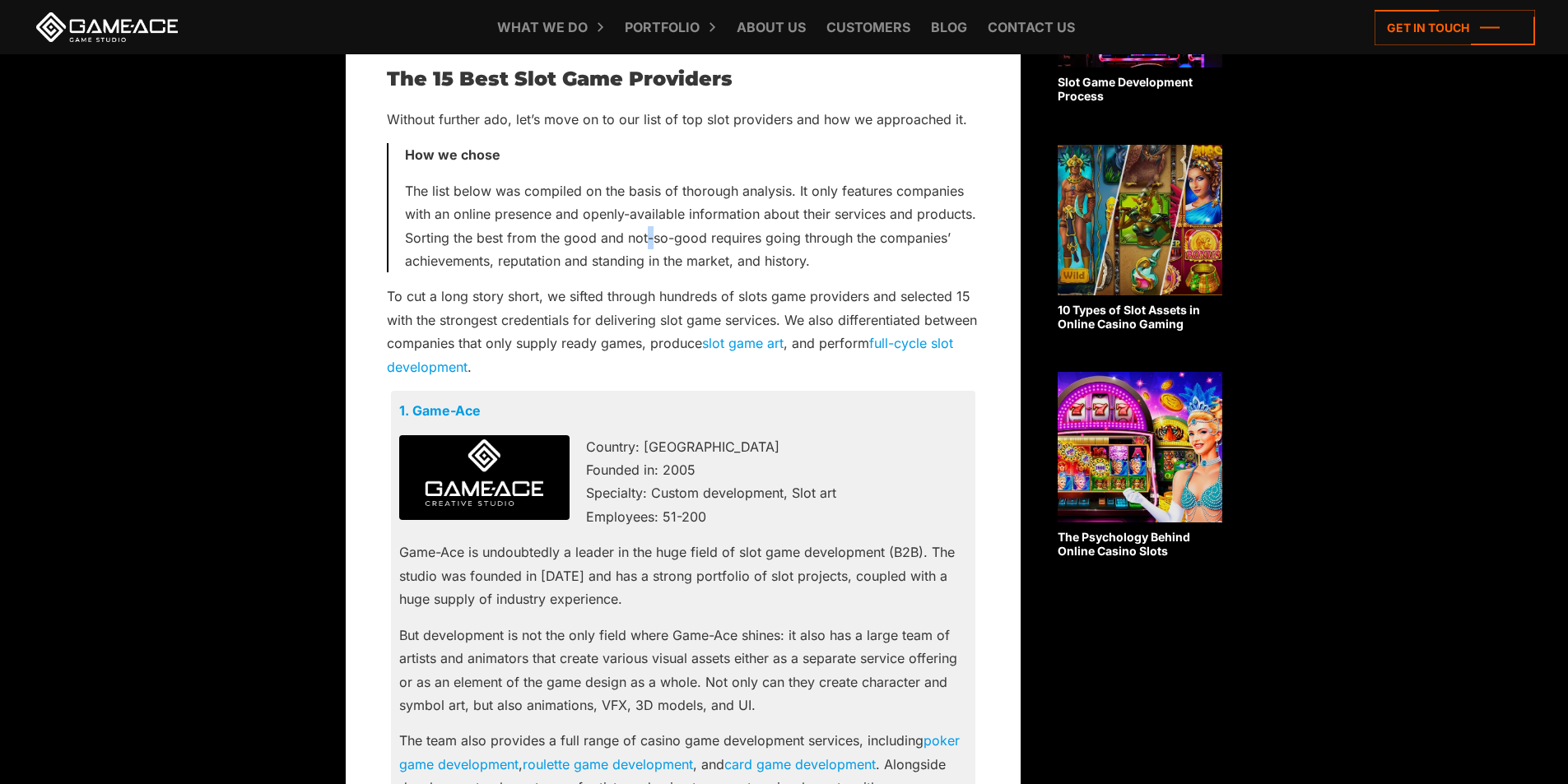
click at [645, 237] on p "The list below was compiled on the basis of thorough analysis. It only features…" at bounding box center [692, 226] width 575 height 94
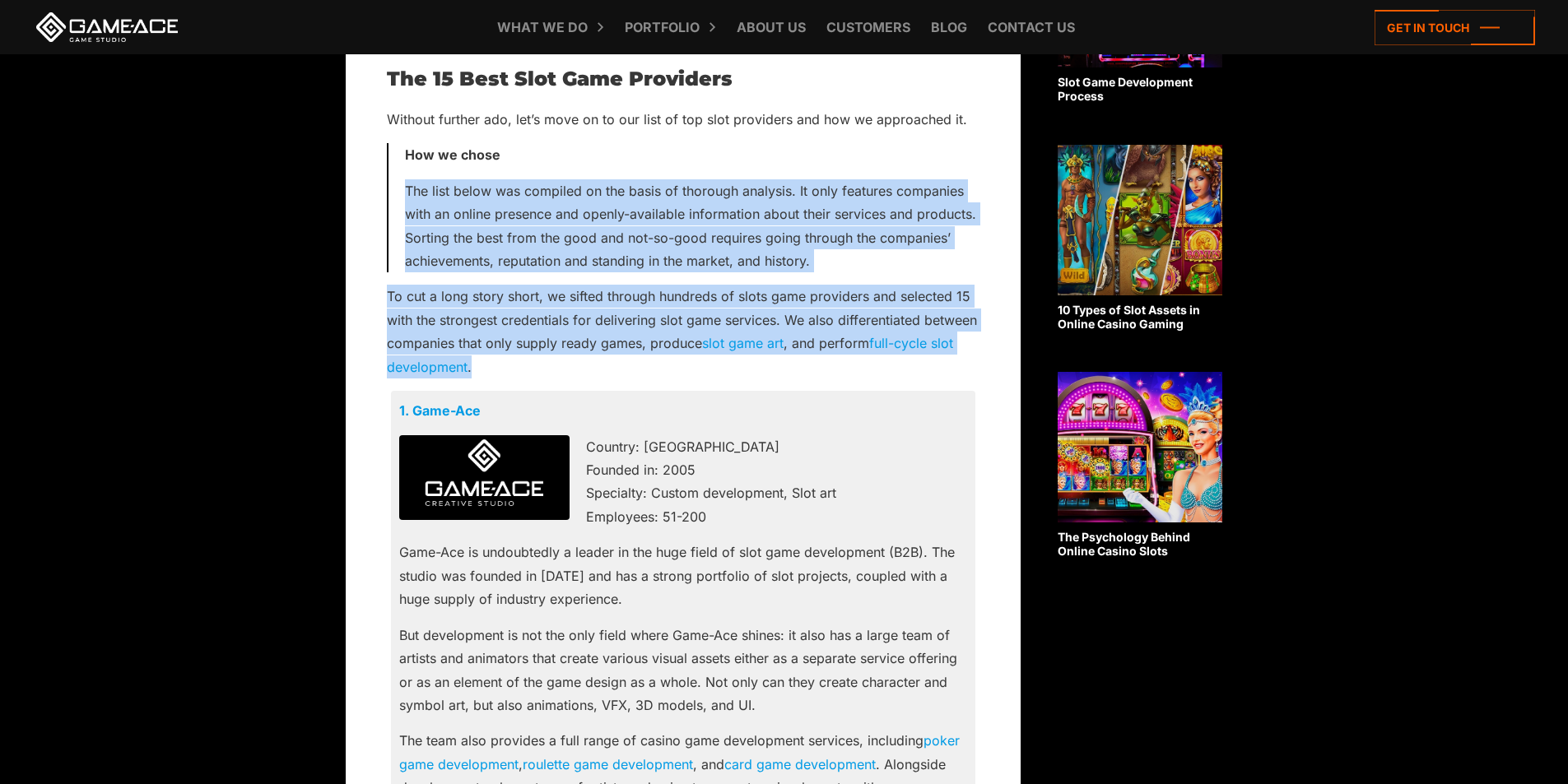
drag, startPoint x: 645, startPoint y: 237, endPoint x: 630, endPoint y: 324, distance: 88.3
click at [630, 324] on p "To cut a long story short, we sifted through hundreds of slots game providers a…" at bounding box center [683, 331] width 593 height 94
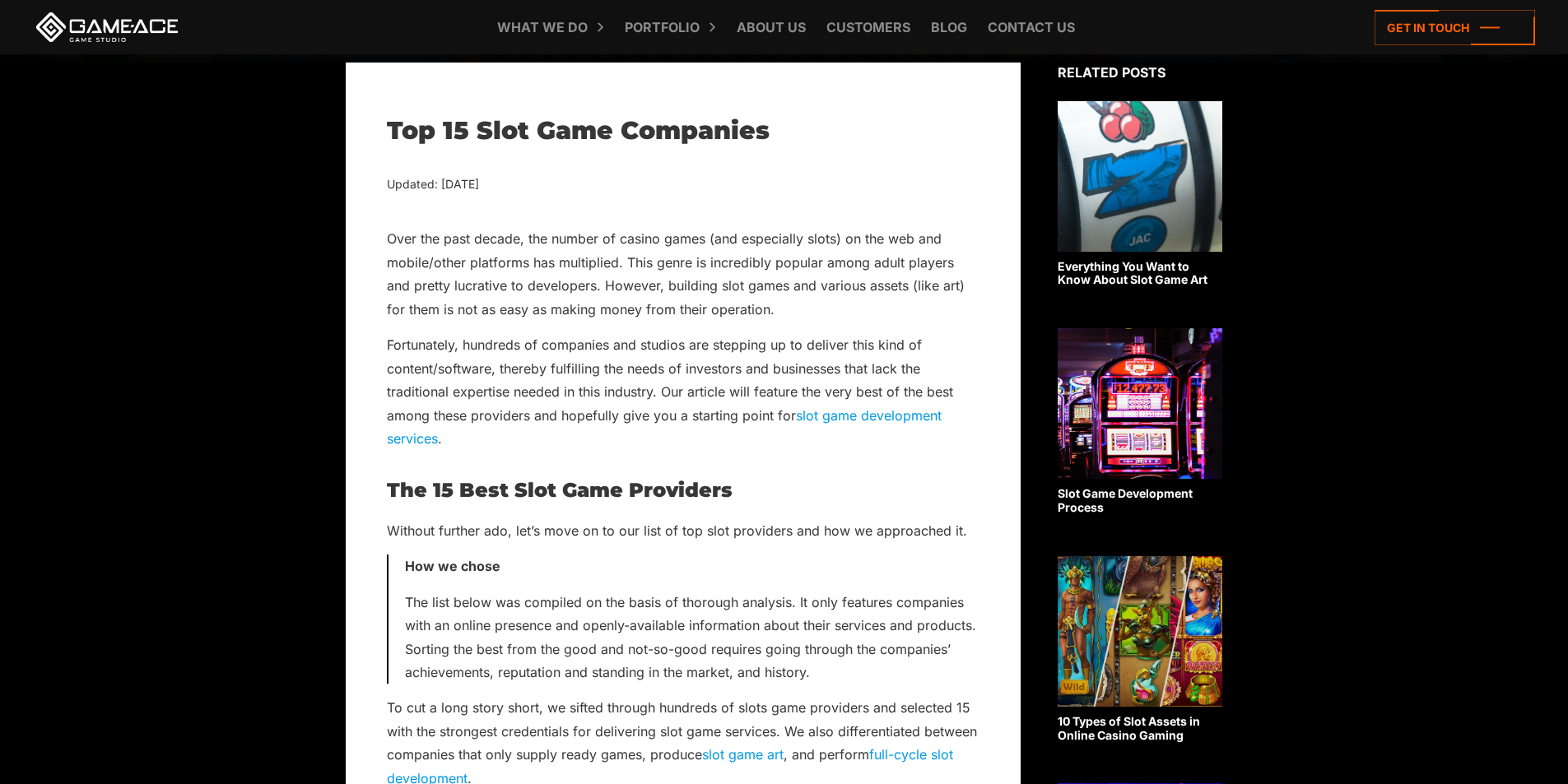
scroll to position [411, 0]
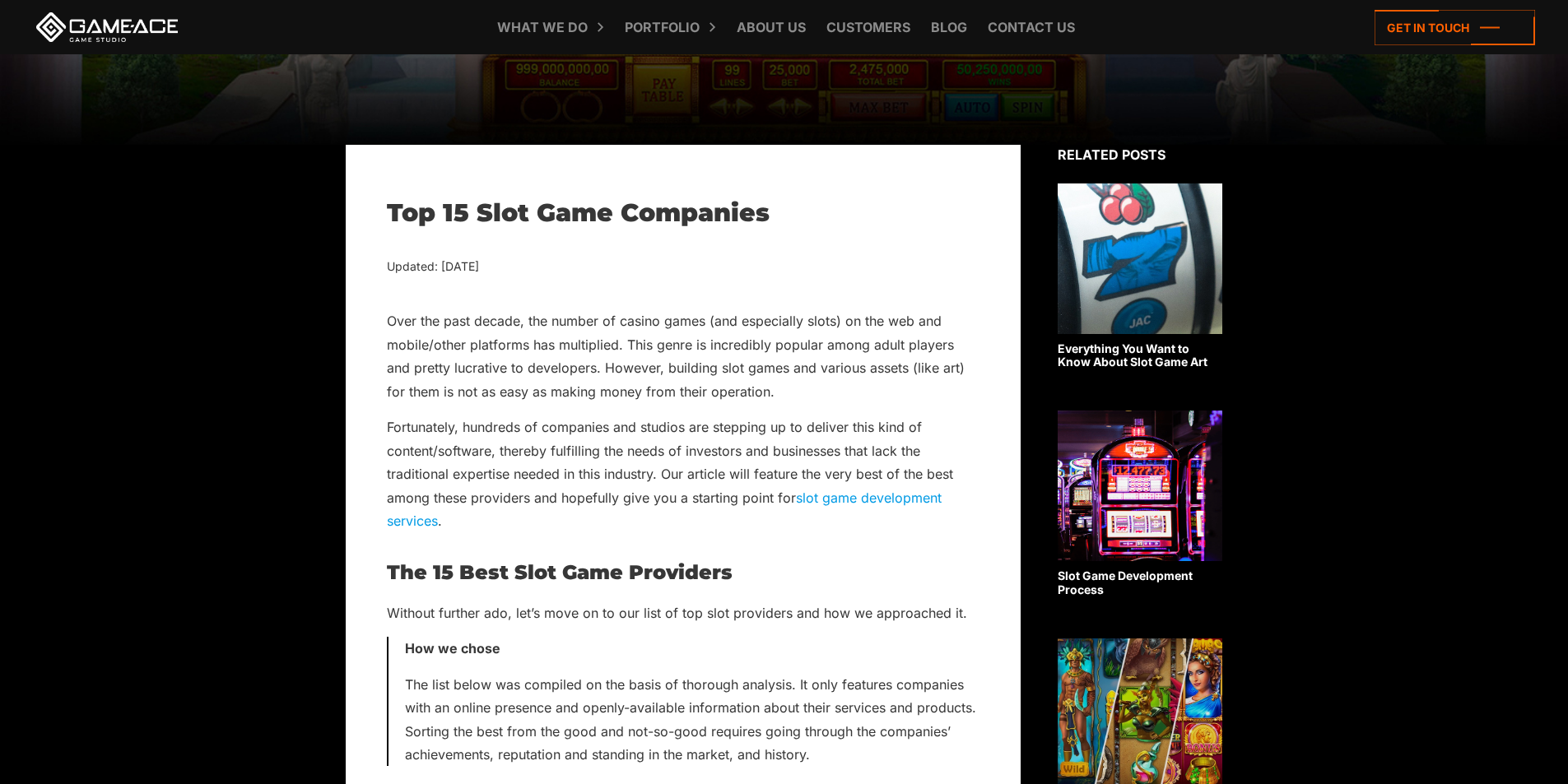
click at [560, 207] on h1 "Top 15 Slot Game Companies" at bounding box center [683, 213] width 593 height 30
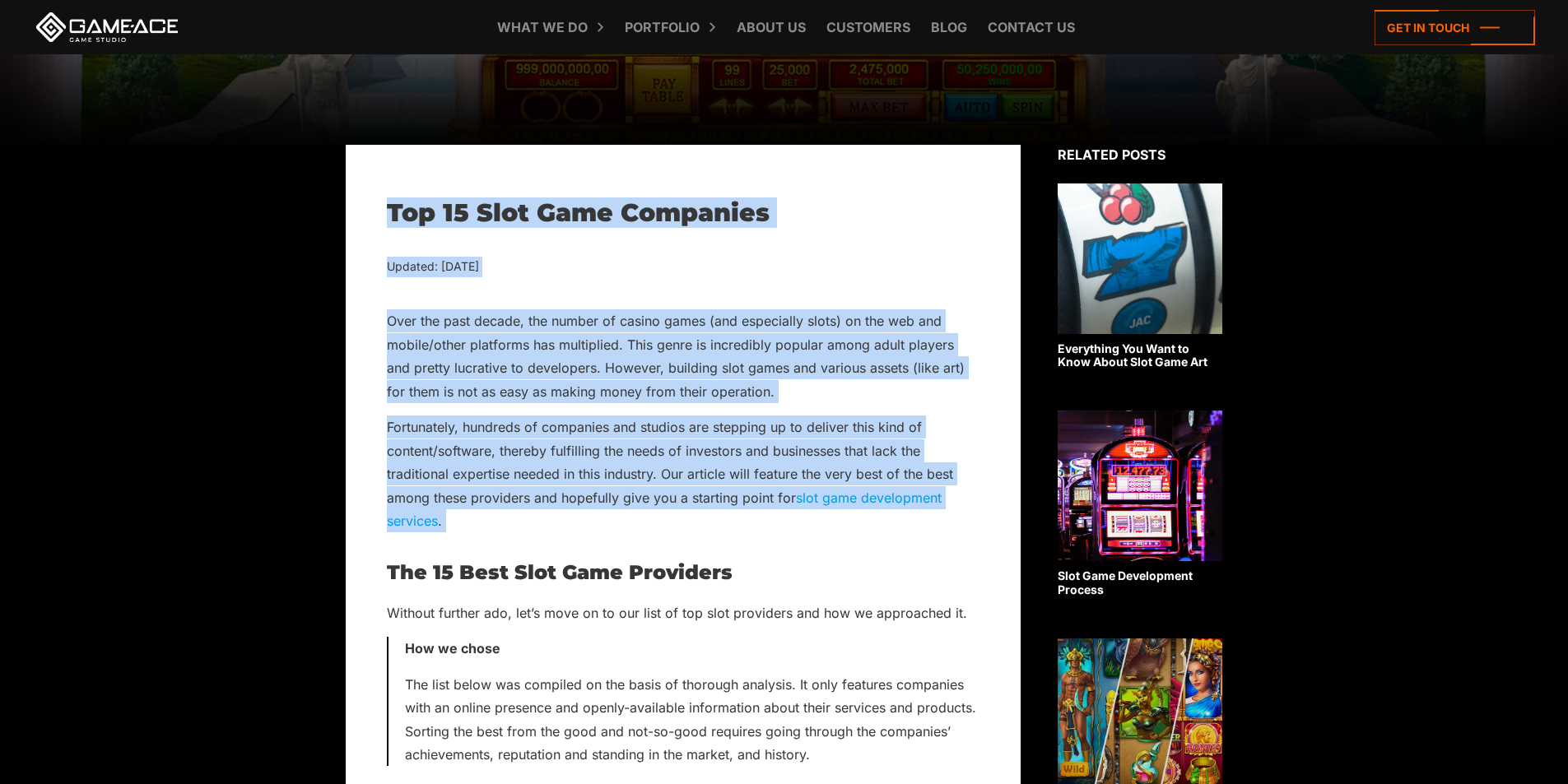
drag, startPoint x: 560, startPoint y: 207, endPoint x: 568, endPoint y: 478, distance: 271.1
click at [568, 479] on p "Fortunately, hundreds of companies and studios are stepping up to deliver this …" at bounding box center [683, 474] width 593 height 117
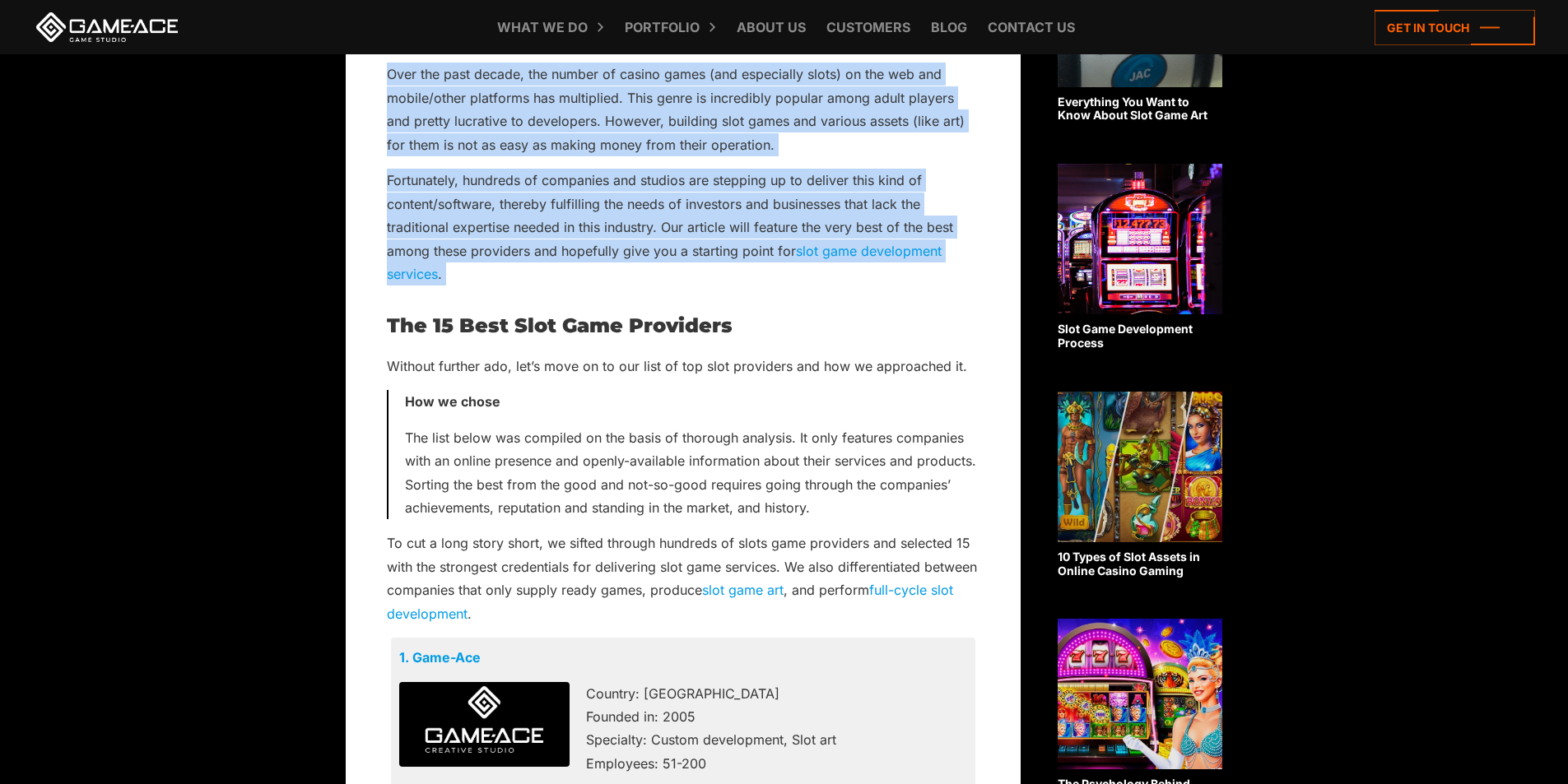
click at [686, 202] on p "Fortunately, hundreds of companies and studios are stepping up to deliver this …" at bounding box center [683, 227] width 593 height 117
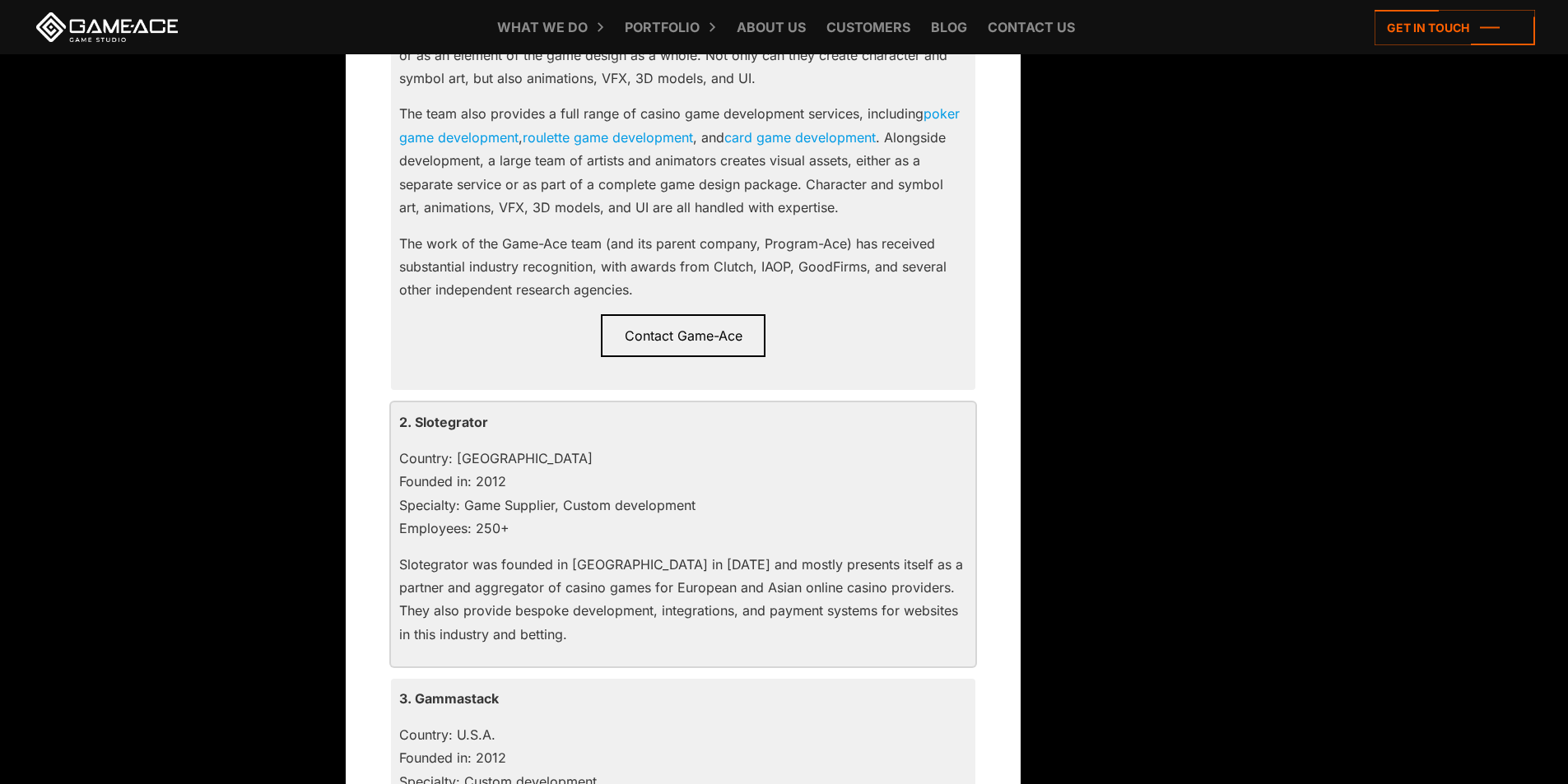
scroll to position [1645, 0]
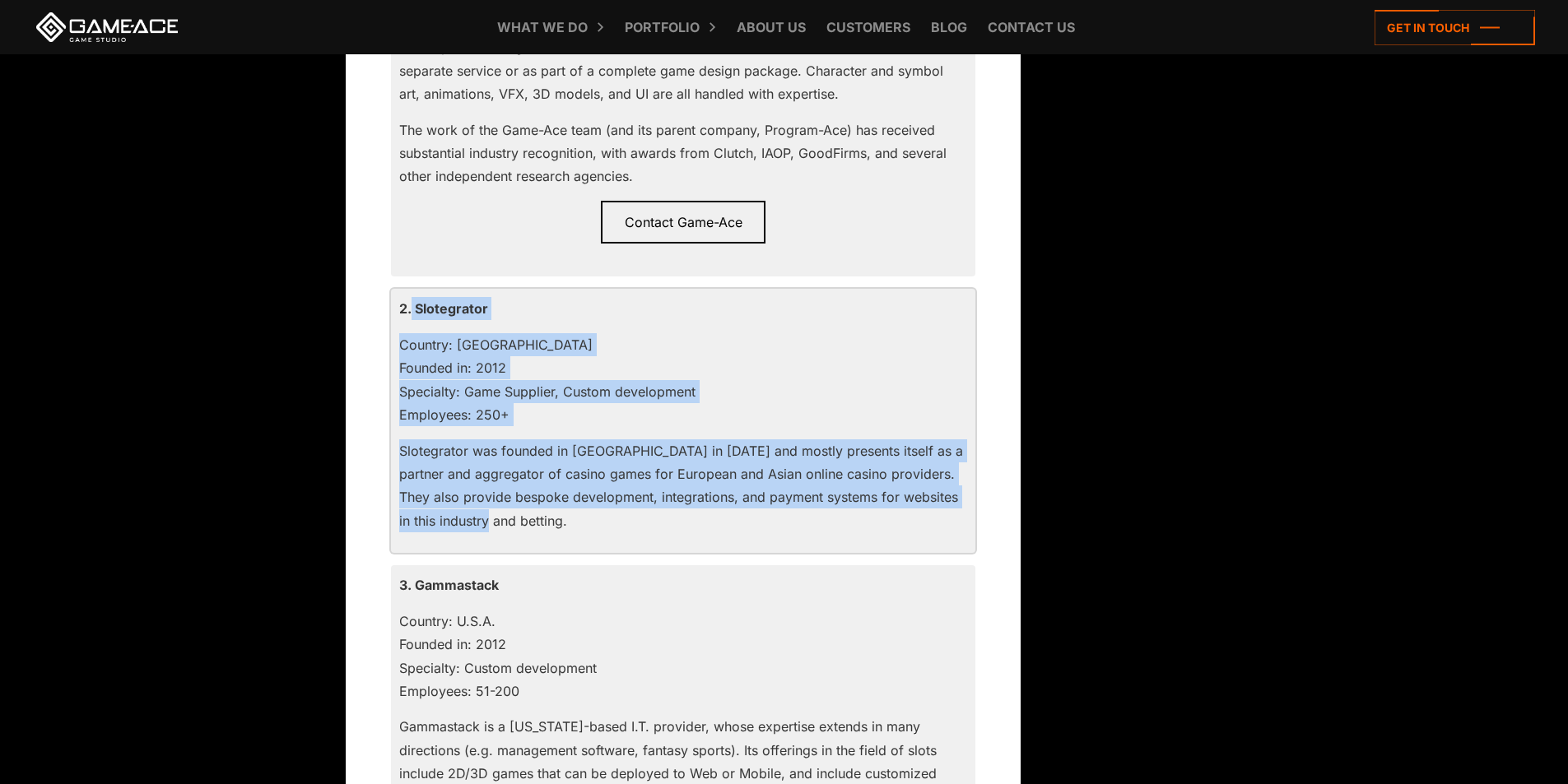
drag, startPoint x: 411, startPoint y: 305, endPoint x: 587, endPoint y: 522, distance: 279.4
click at [587, 522] on div "2. Slotegrator Country: [GEOGRAPHIC_DATA] Founded in: 2012 Specialty: Game Supp…" at bounding box center [682, 421] width 584 height 264
click at [587, 521] on p "Slotegrator was founded in [GEOGRAPHIC_DATA] in [DATE] and mostly presents itse…" at bounding box center [683, 486] width 568 height 94
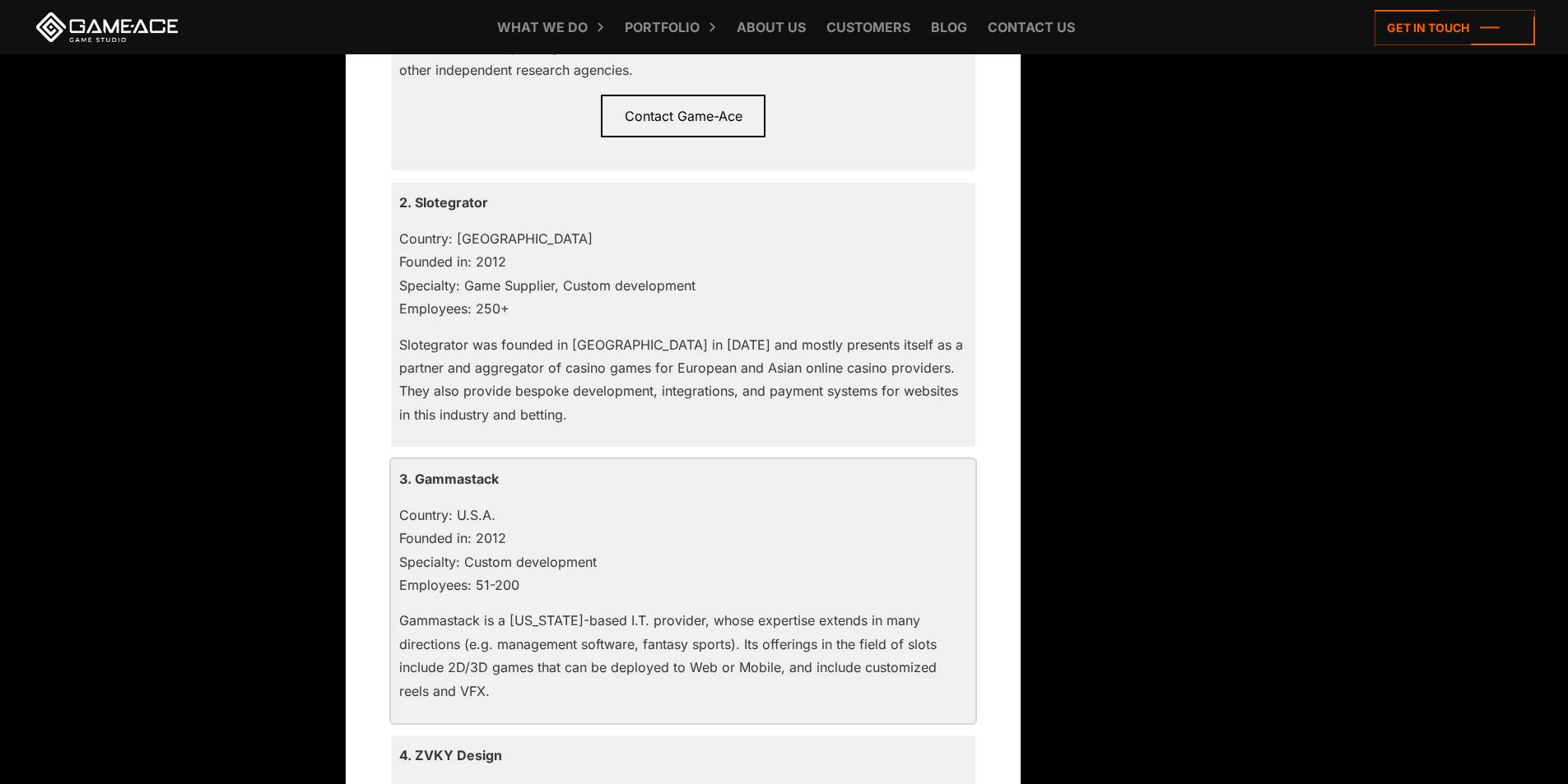
scroll to position [1892, 0]
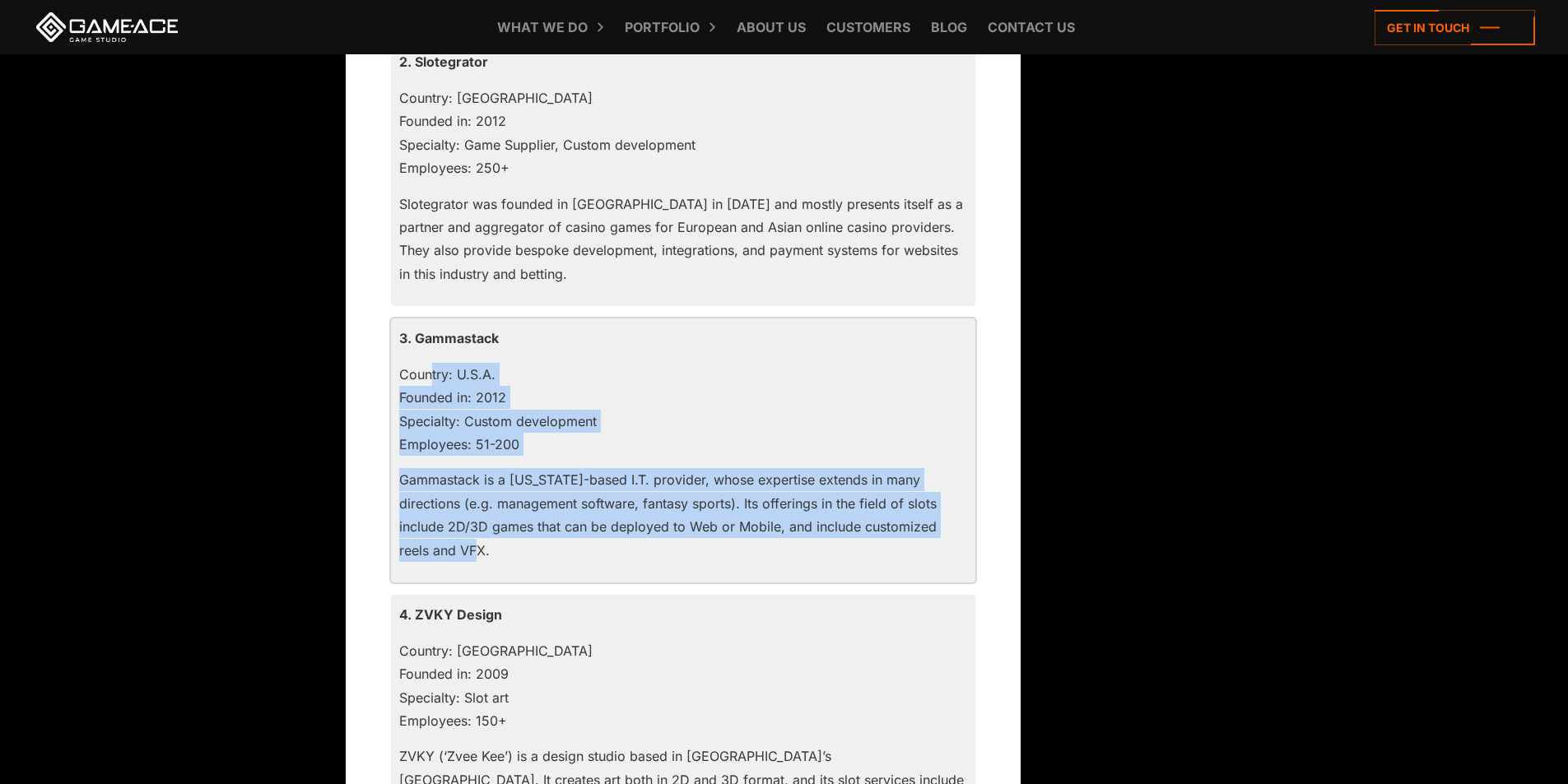
drag, startPoint x: 400, startPoint y: 377, endPoint x: 540, endPoint y: 549, distance: 221.8
click at [540, 549] on div "3. Gammastack Country: U.S.A. Founded in: 2012 Specialty: Custom development Em…" at bounding box center [682, 450] width 584 height 264
click at [540, 549] on p "Gammastack is a [US_STATE]-based I.T. provider, whose expertise extends in many…" at bounding box center [683, 514] width 568 height 94
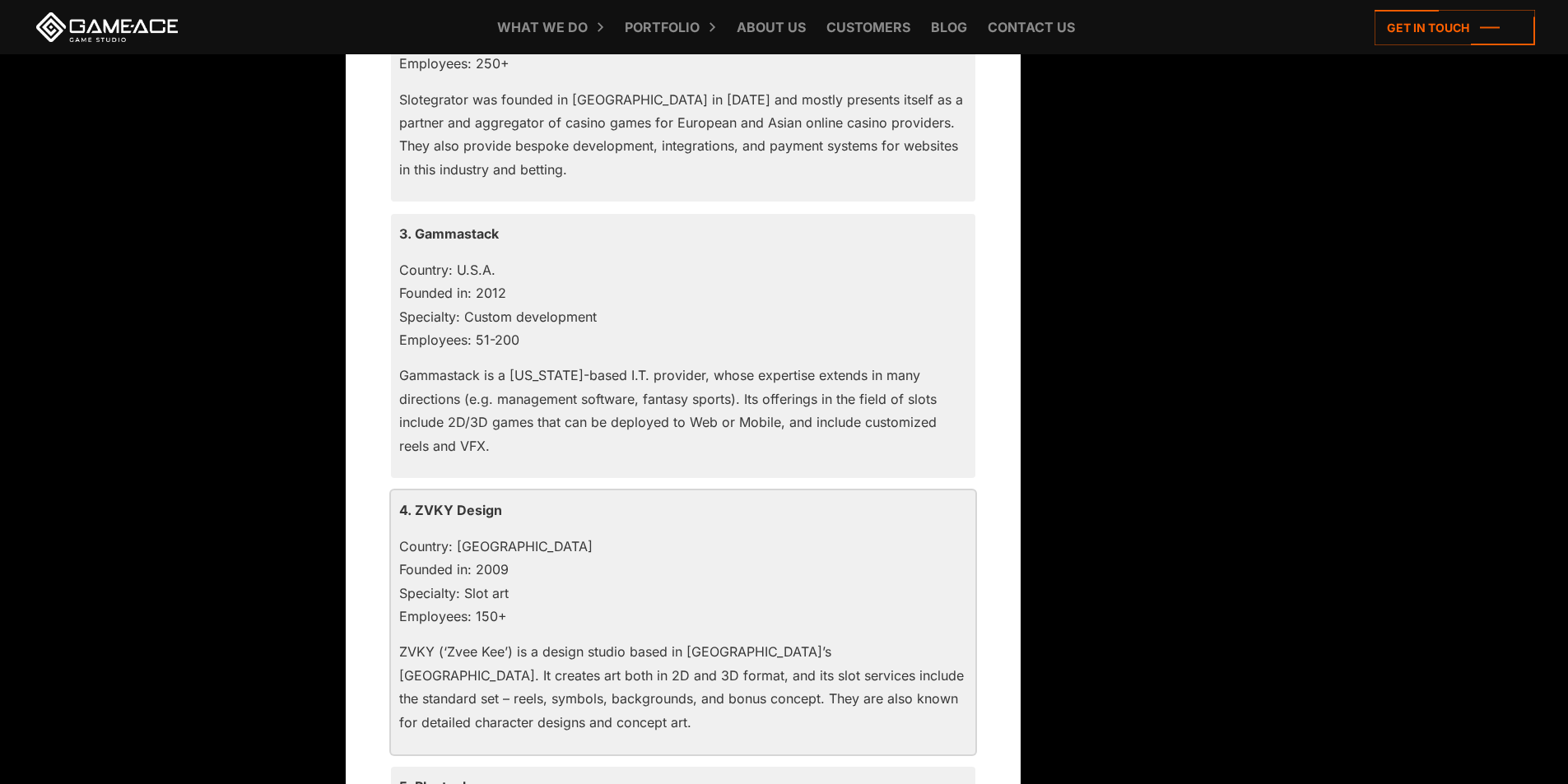
scroll to position [2138, 0]
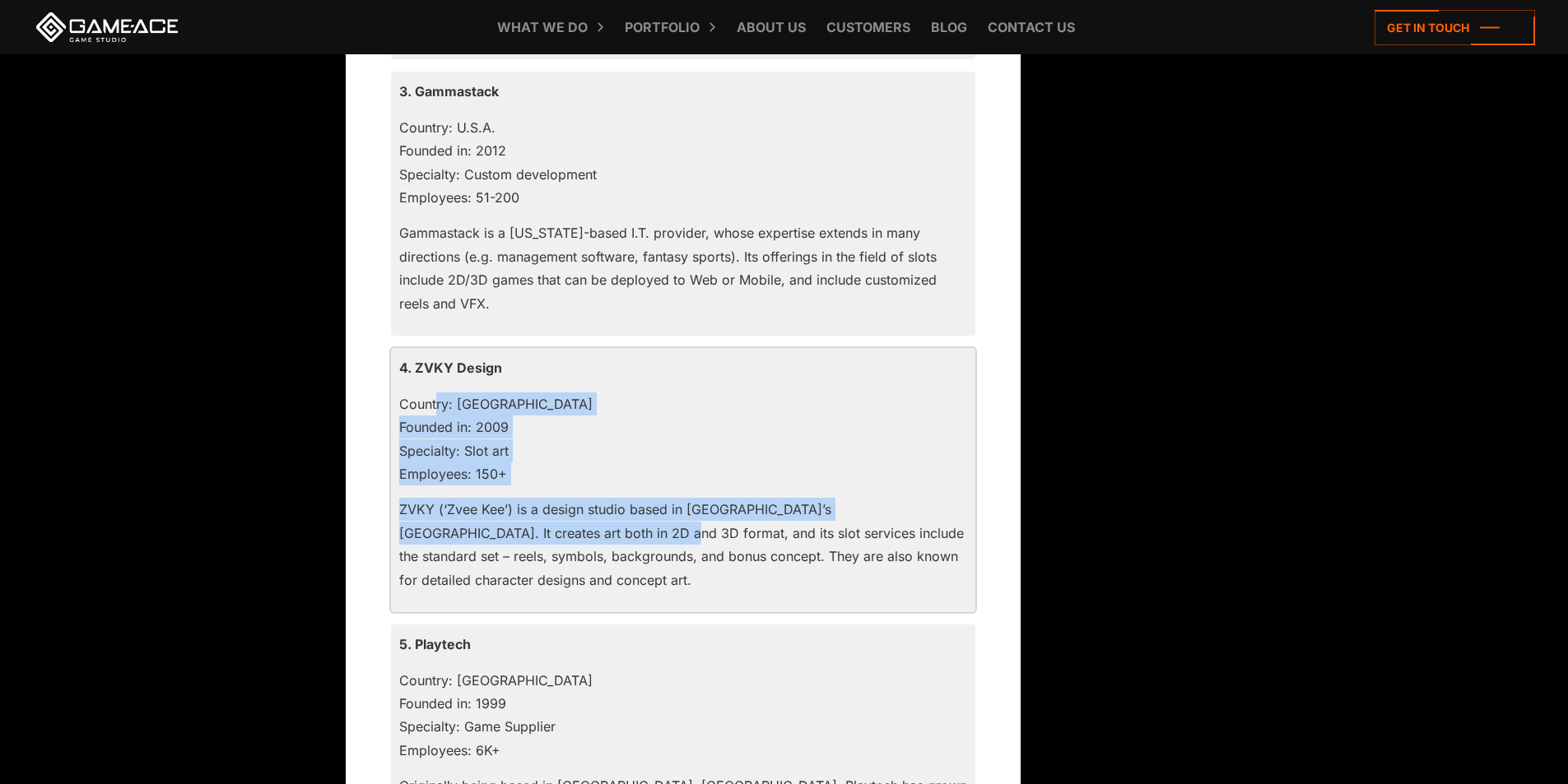
drag, startPoint x: 407, startPoint y: 406, endPoint x: 505, endPoint y: 527, distance: 155.7
click at [505, 527] on div "4. ZVKY Design Country: [GEOGRAPHIC_DATA] Founded in: 2009 Specialty: Slot art …" at bounding box center [682, 480] width 584 height 264
click at [509, 528] on p "ZVKY (‘Zvee Kee’) is a design studio based in [GEOGRAPHIC_DATA]’s [GEOGRAPHIC_D…" at bounding box center [683, 544] width 568 height 94
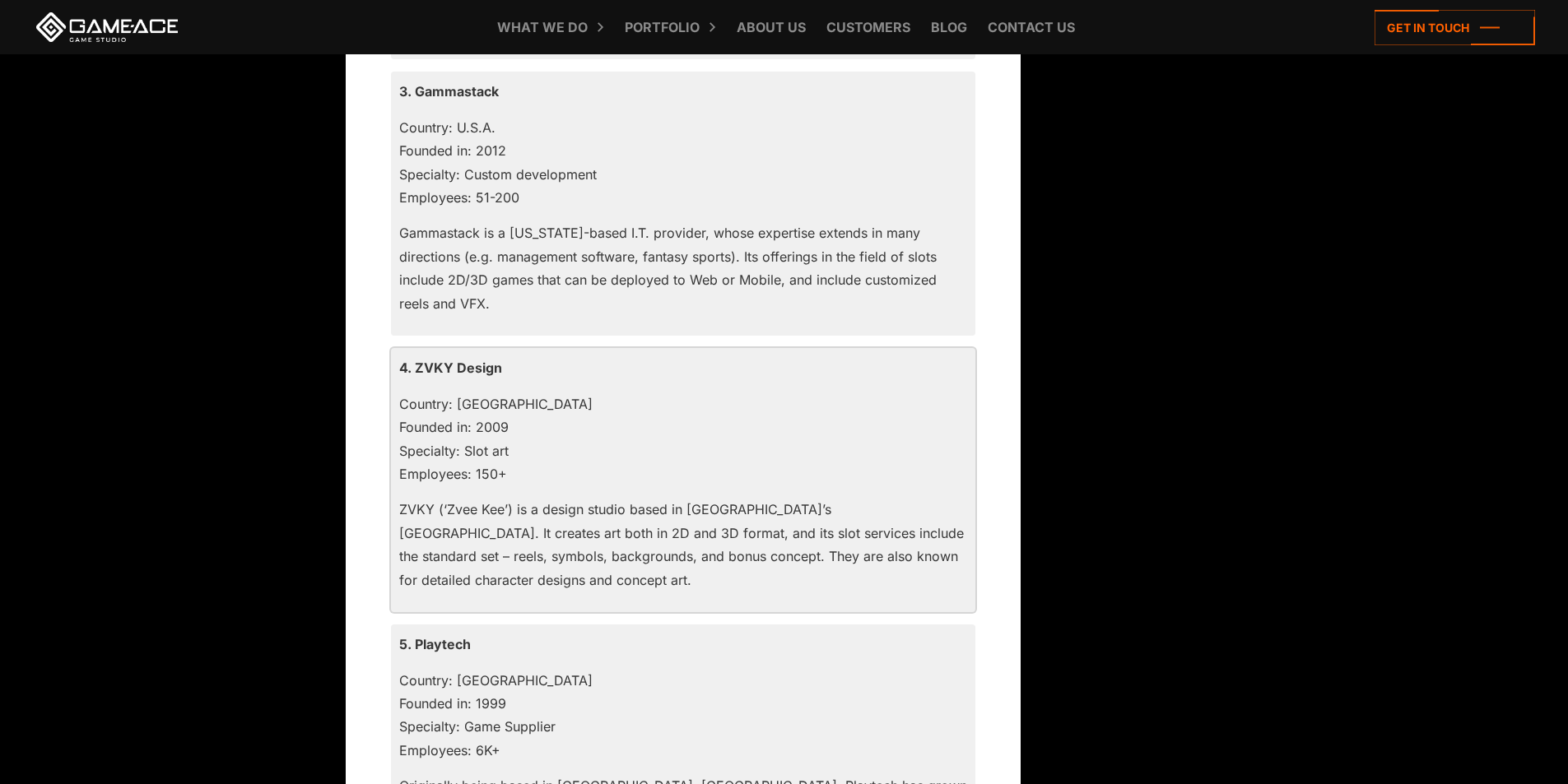
click at [642, 522] on p "ZVKY (‘Zvee Kee’) is a design studio based in [GEOGRAPHIC_DATA]’s [GEOGRAPHIC_D…" at bounding box center [683, 544] width 568 height 94
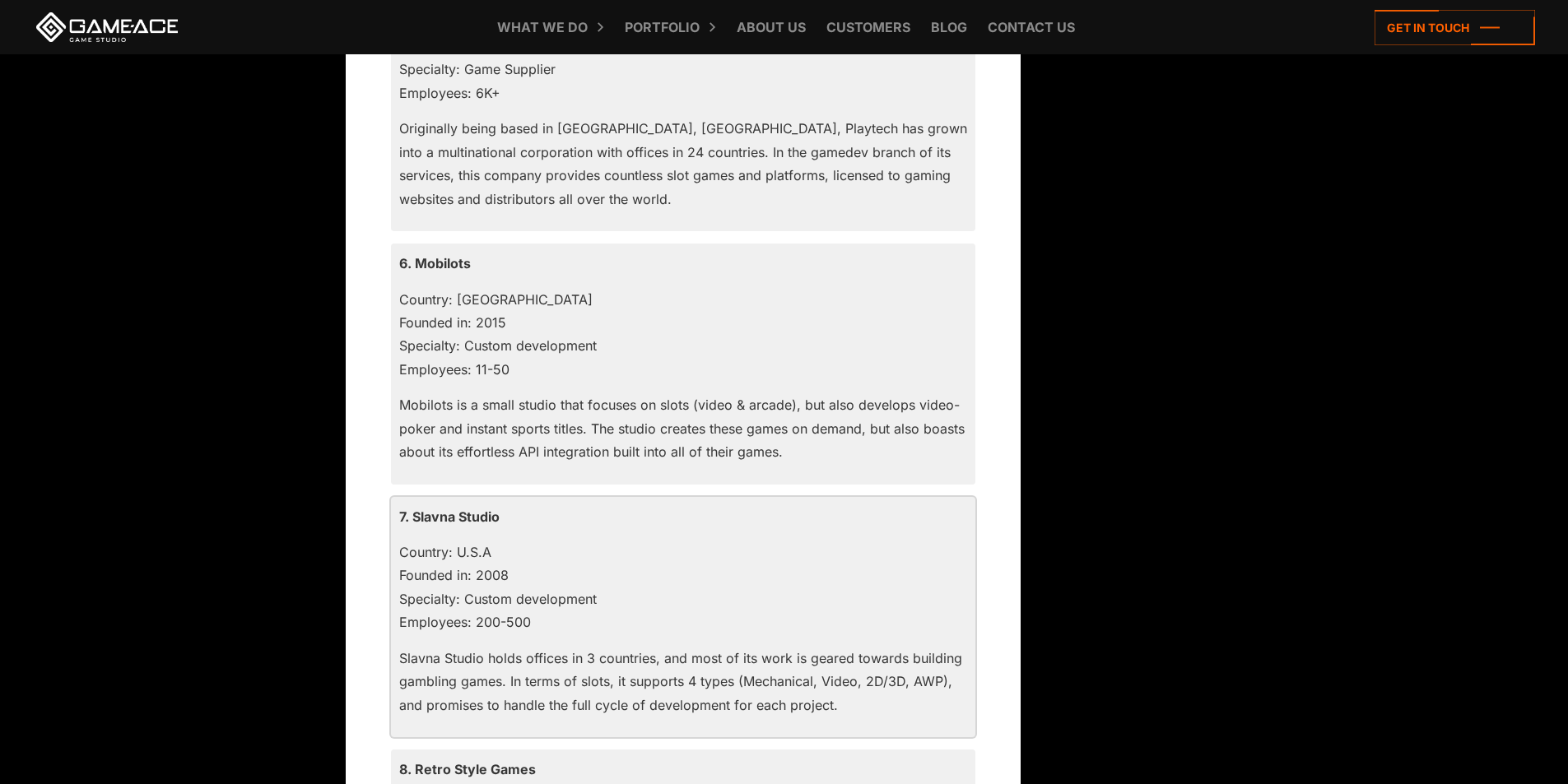
scroll to position [2796, 0]
